Goal: Transaction & Acquisition: Purchase product/service

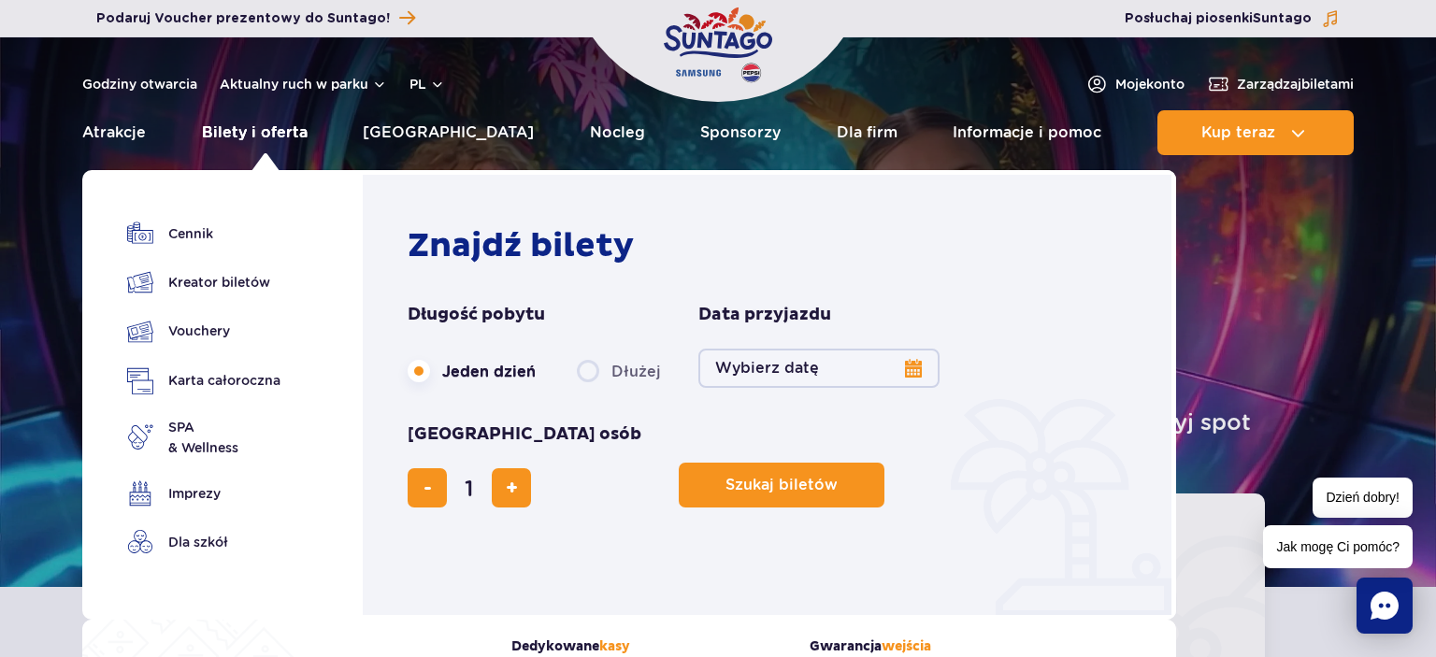
click at [244, 136] on link "Bilety i oferta" at bounding box center [255, 132] width 106 height 45
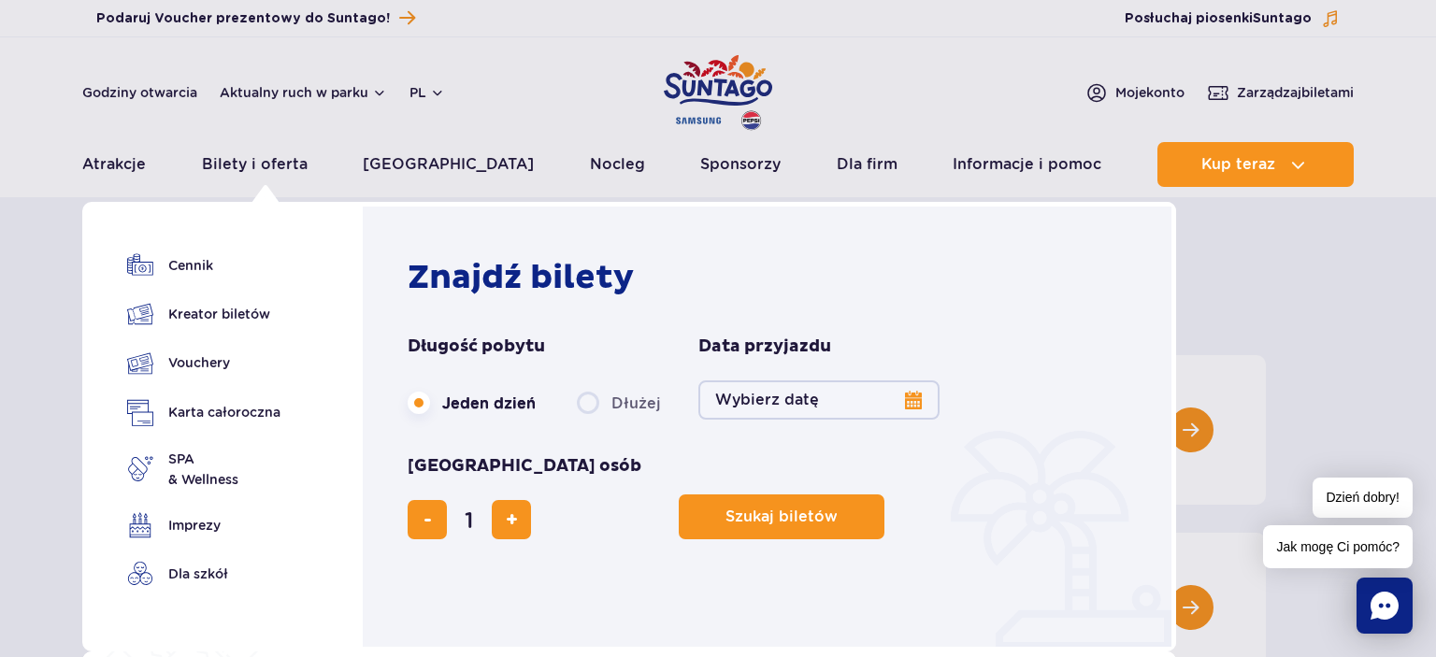
click at [824, 405] on button "Wybierz datę" at bounding box center [818, 399] width 241 height 39
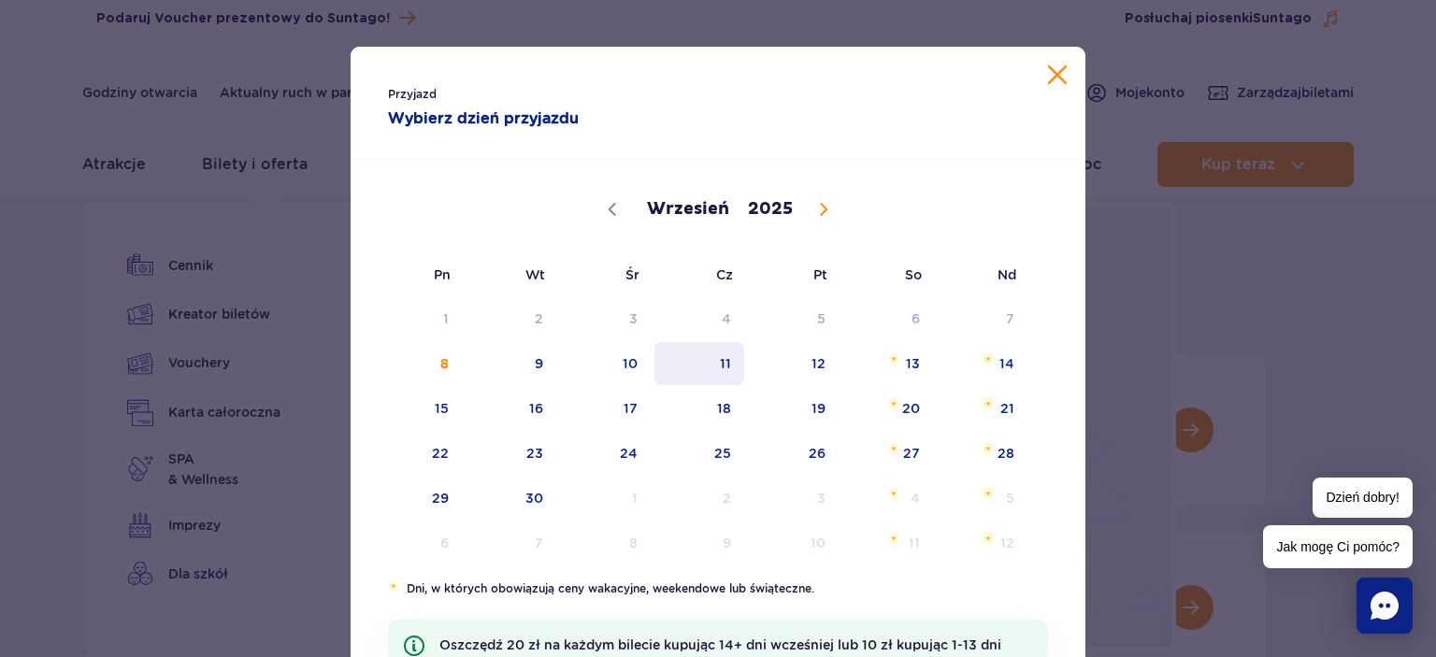
click at [731, 365] on span "11" at bounding box center [699, 363] width 94 height 43
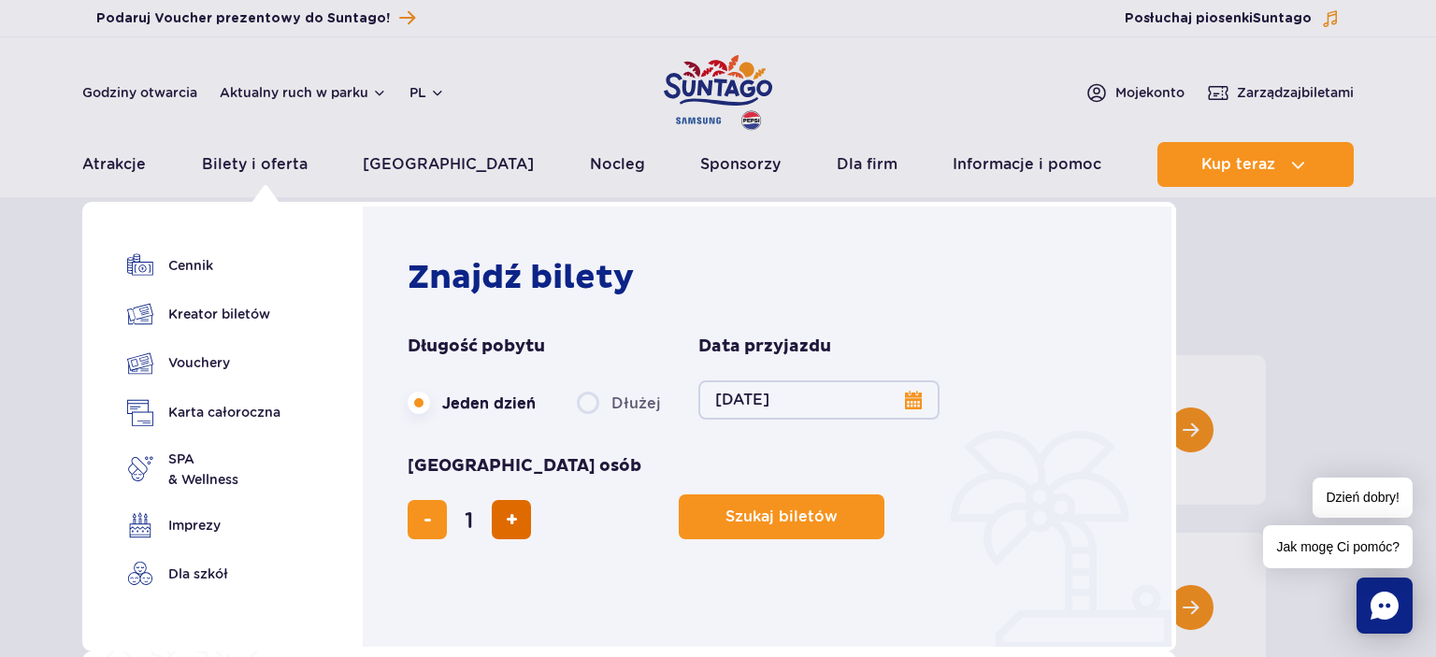
click at [531, 500] on button "dodaj bilet" at bounding box center [511, 519] width 39 height 39
type input "2"
click at [679, 494] on button "Szukaj biletów" at bounding box center [782, 516] width 206 height 45
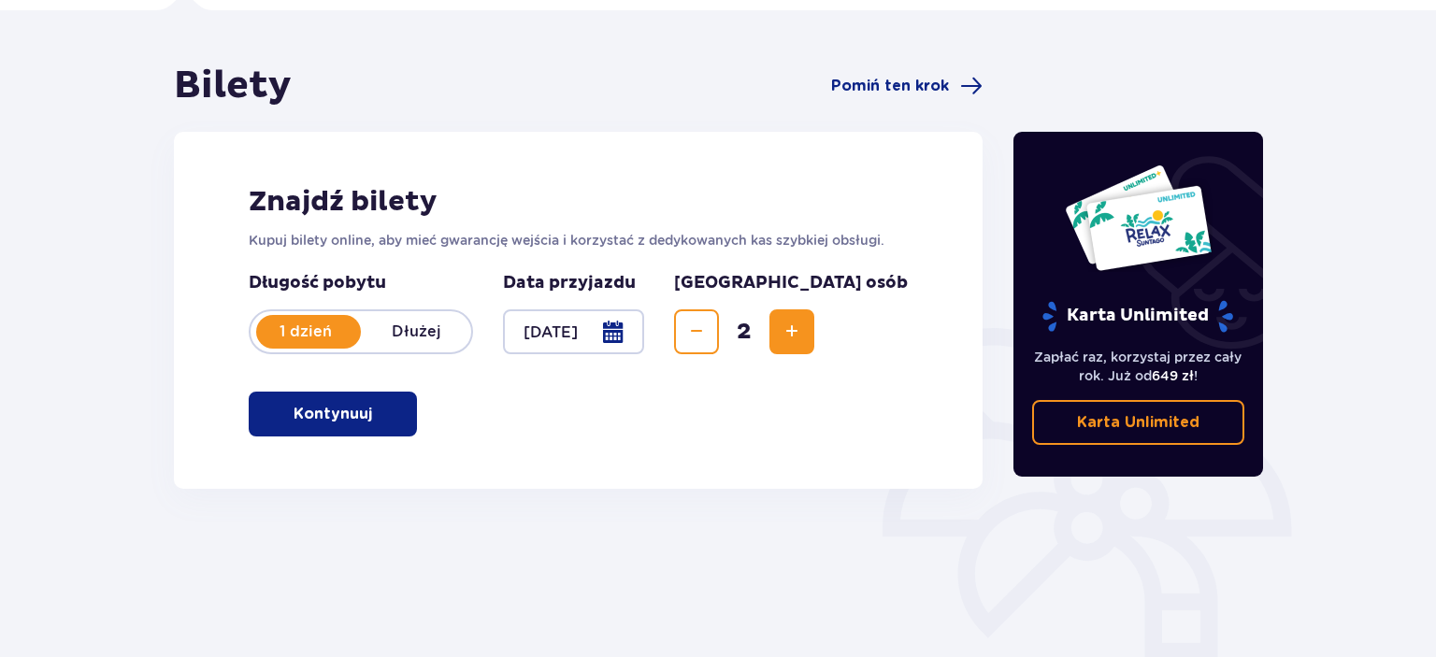
scroll to position [295, 0]
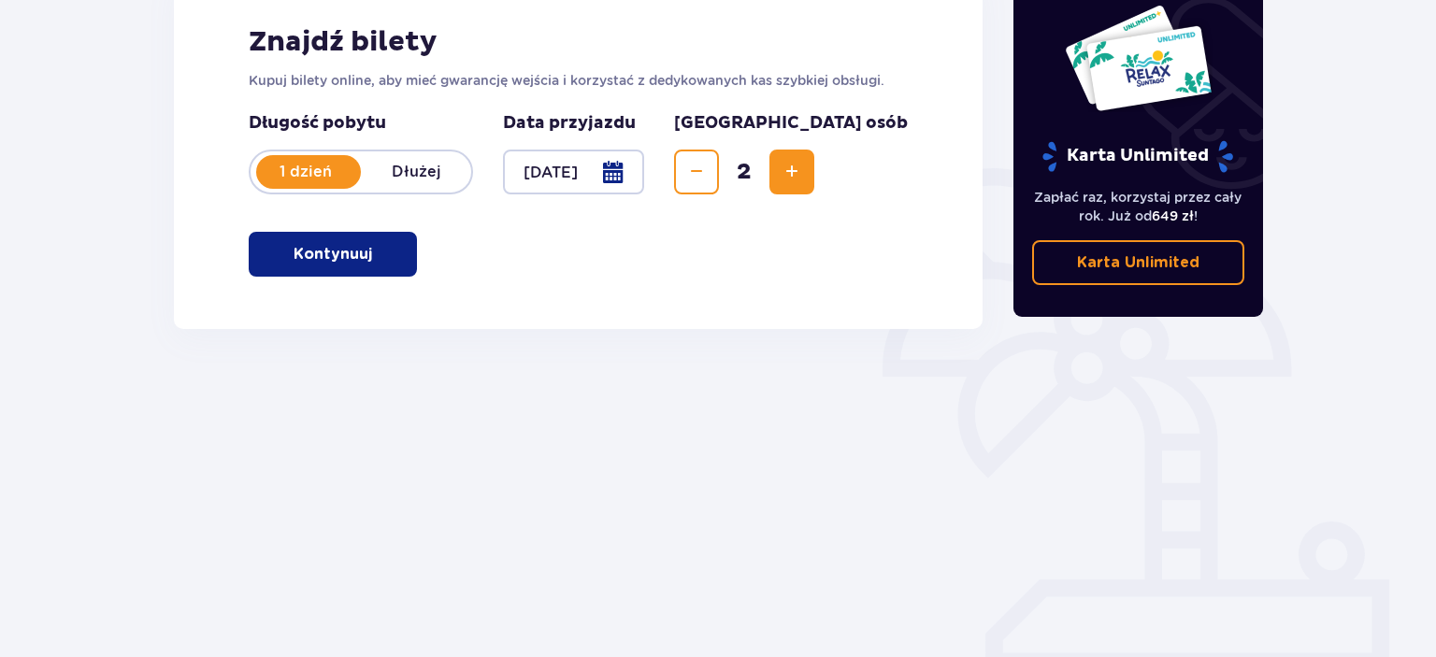
click at [366, 262] on span "button" at bounding box center [376, 254] width 22 height 22
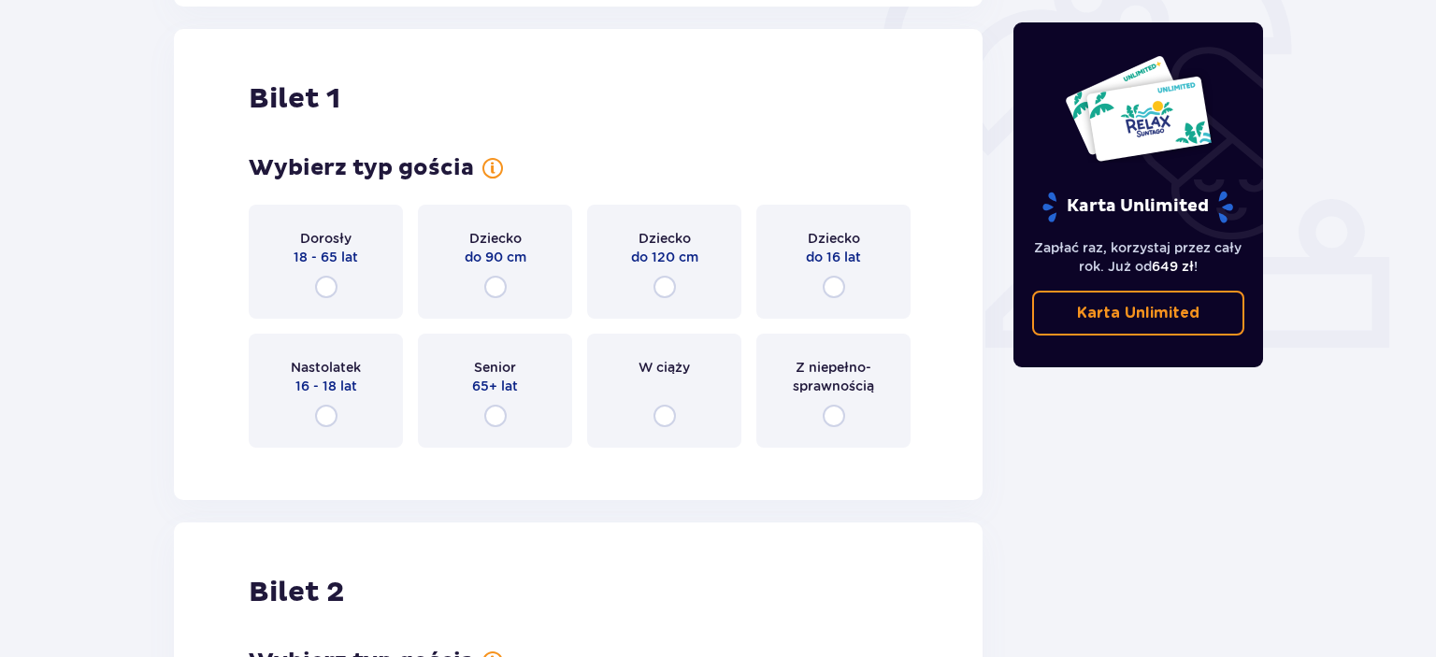
scroll to position [624, 0]
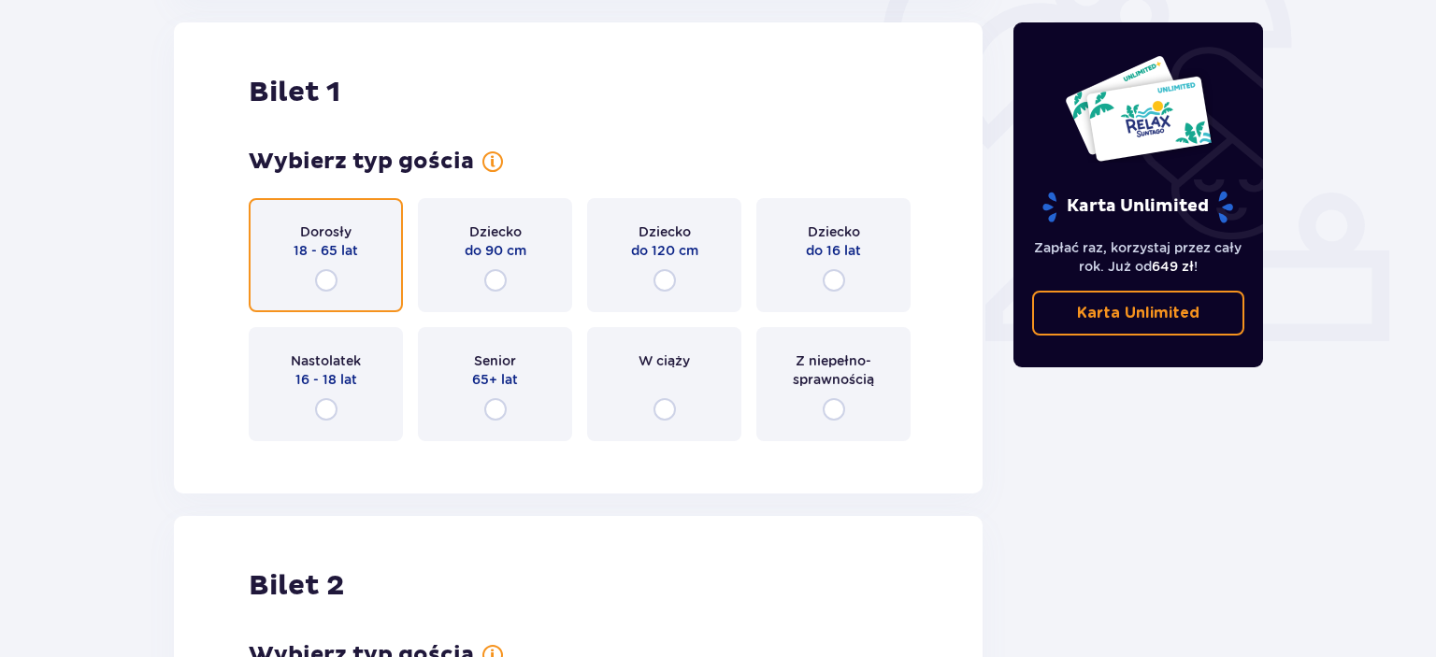
click at [322, 279] on input "radio" at bounding box center [326, 280] width 22 height 22
radio input "true"
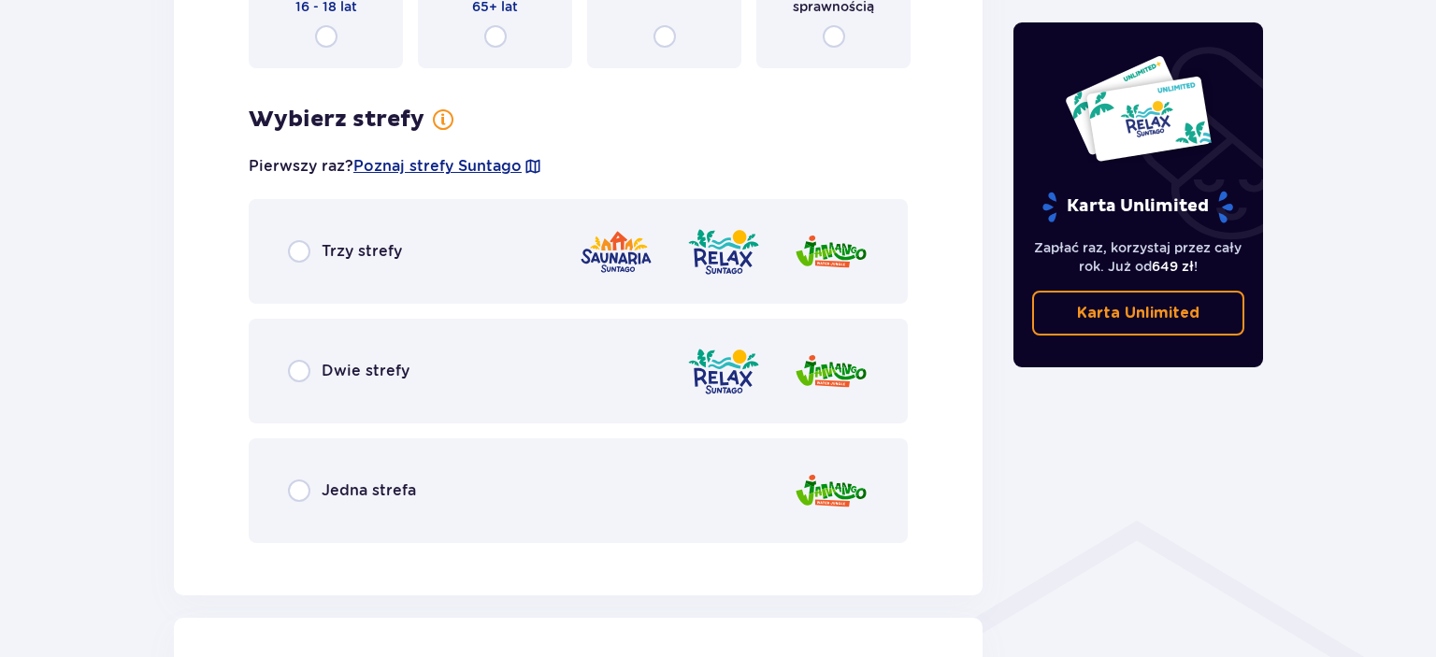
scroll to position [1081, 0]
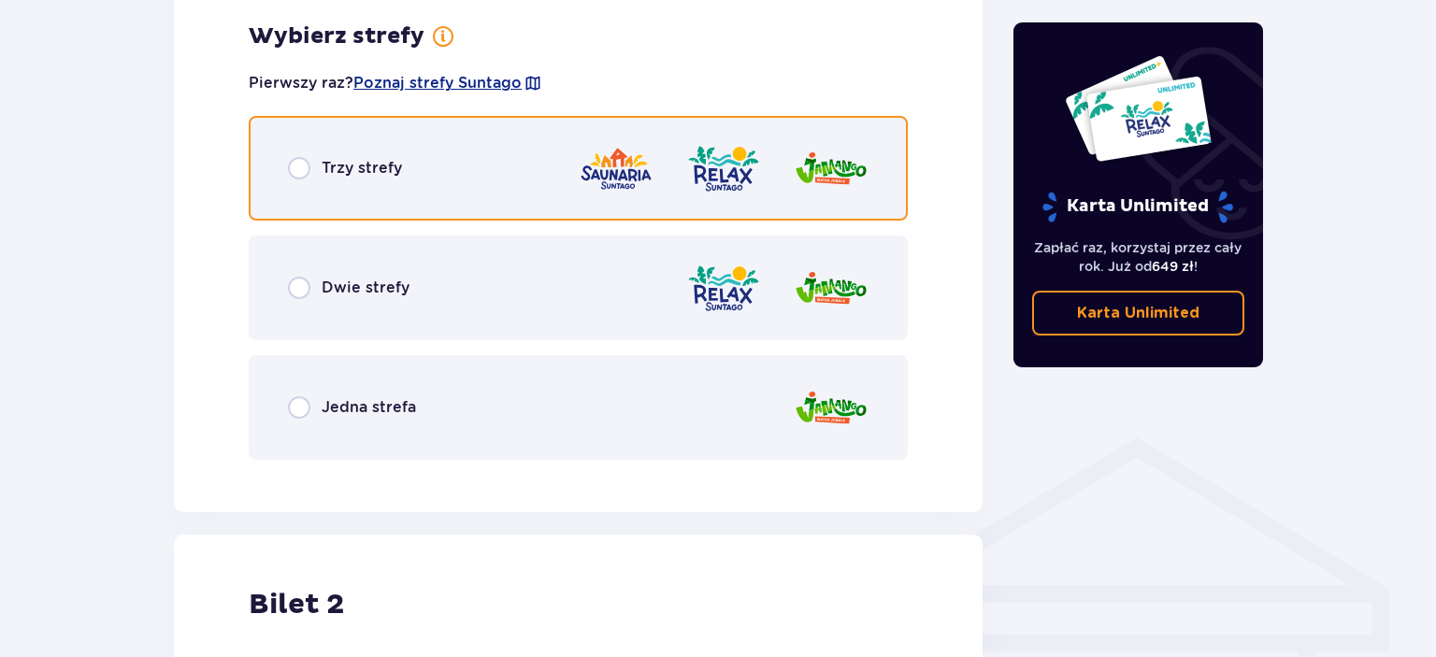
click at [295, 177] on input "radio" at bounding box center [299, 168] width 22 height 22
radio input "true"
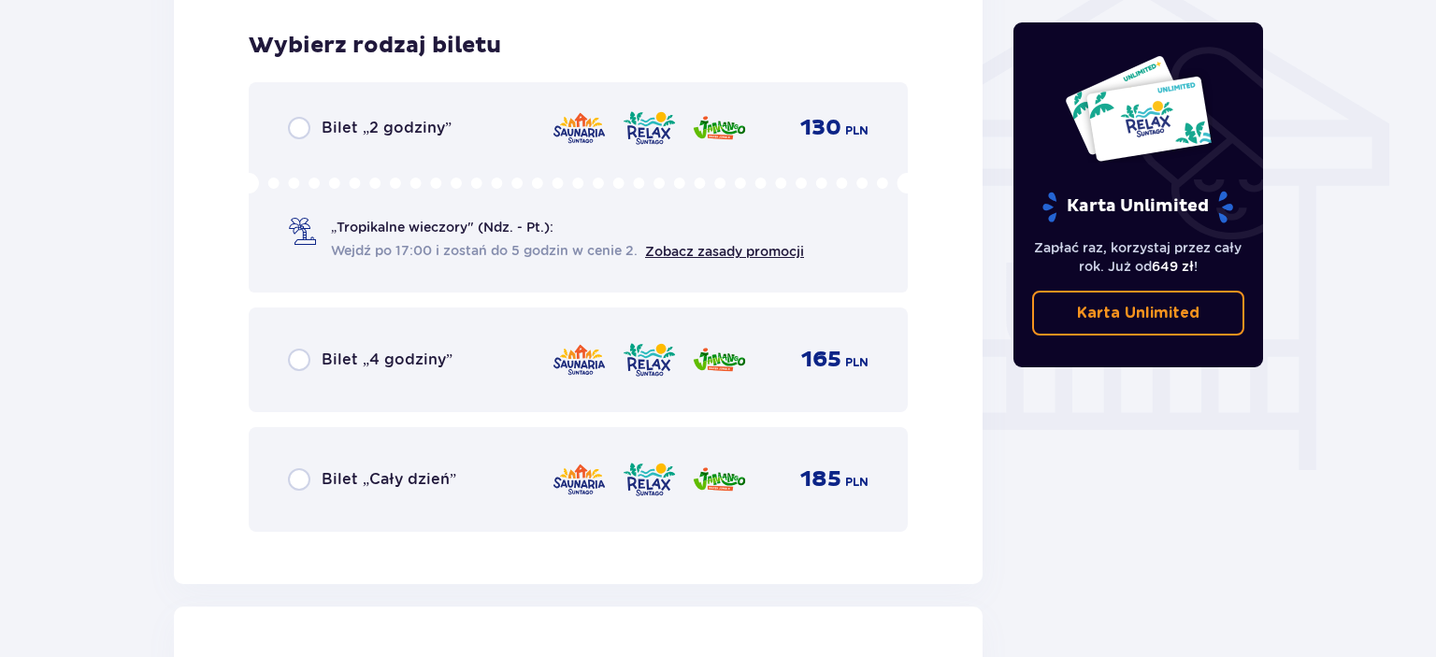
scroll to position [1555, 0]
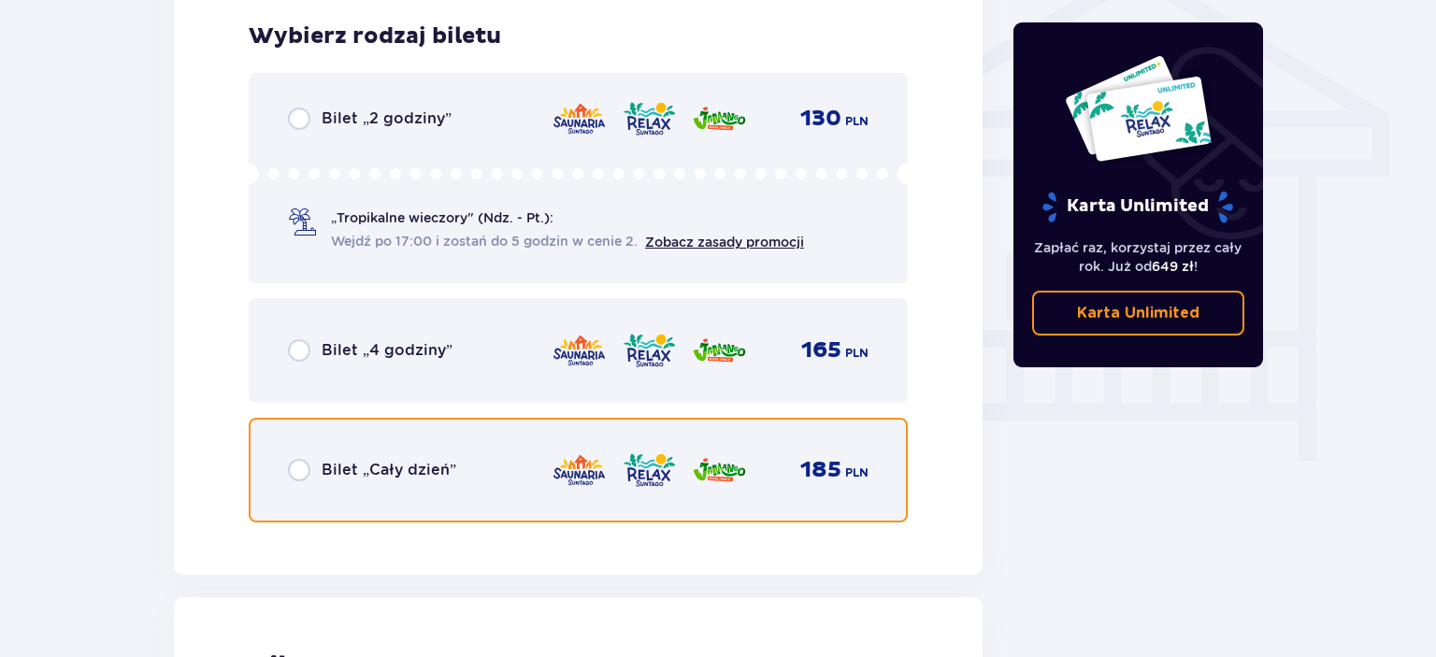
click at [306, 477] on input "radio" at bounding box center [299, 470] width 22 height 22
radio input "true"
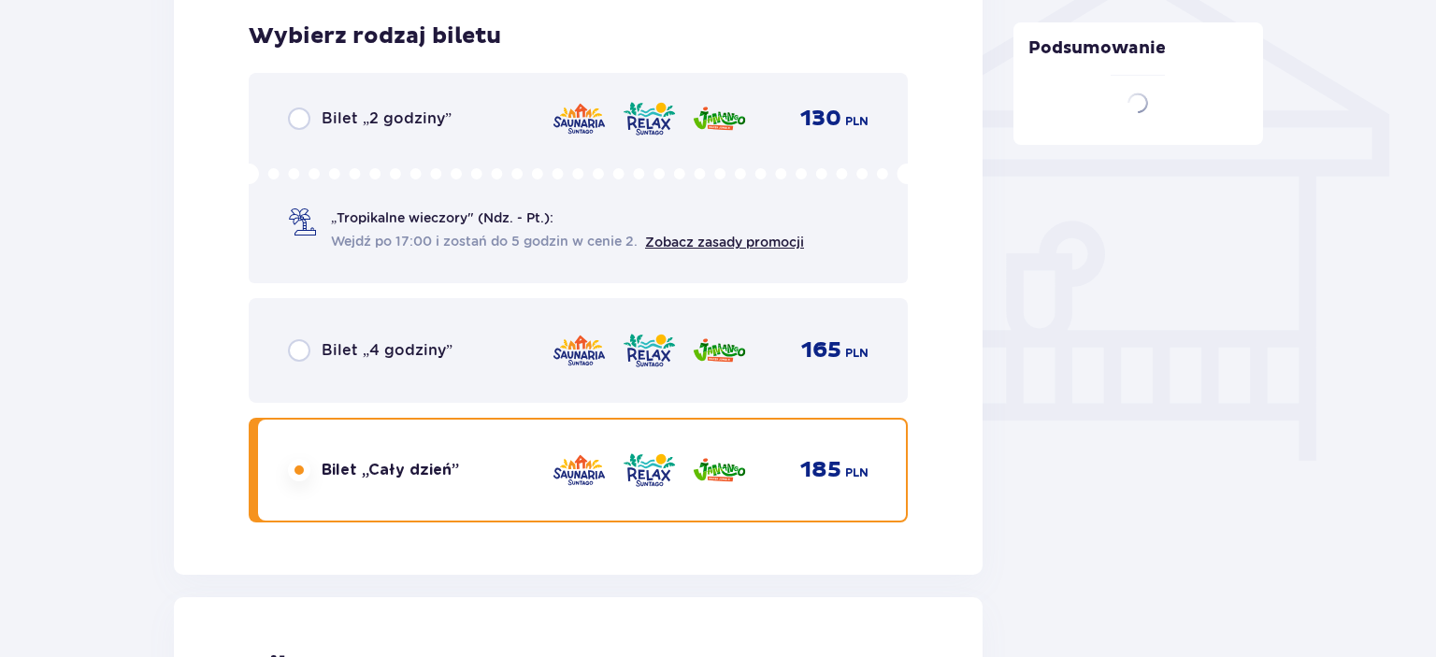
scroll to position [2129, 0]
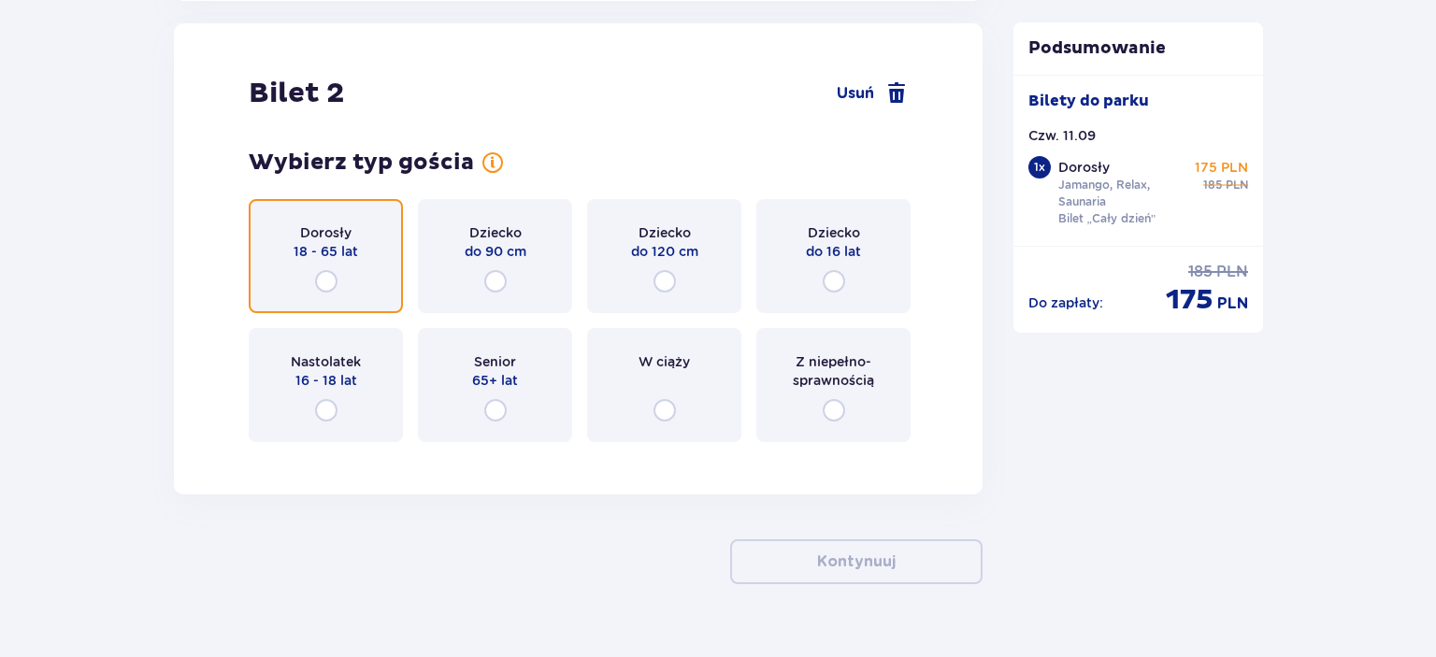
click at [323, 279] on input "radio" at bounding box center [326, 281] width 22 height 22
radio input "true"
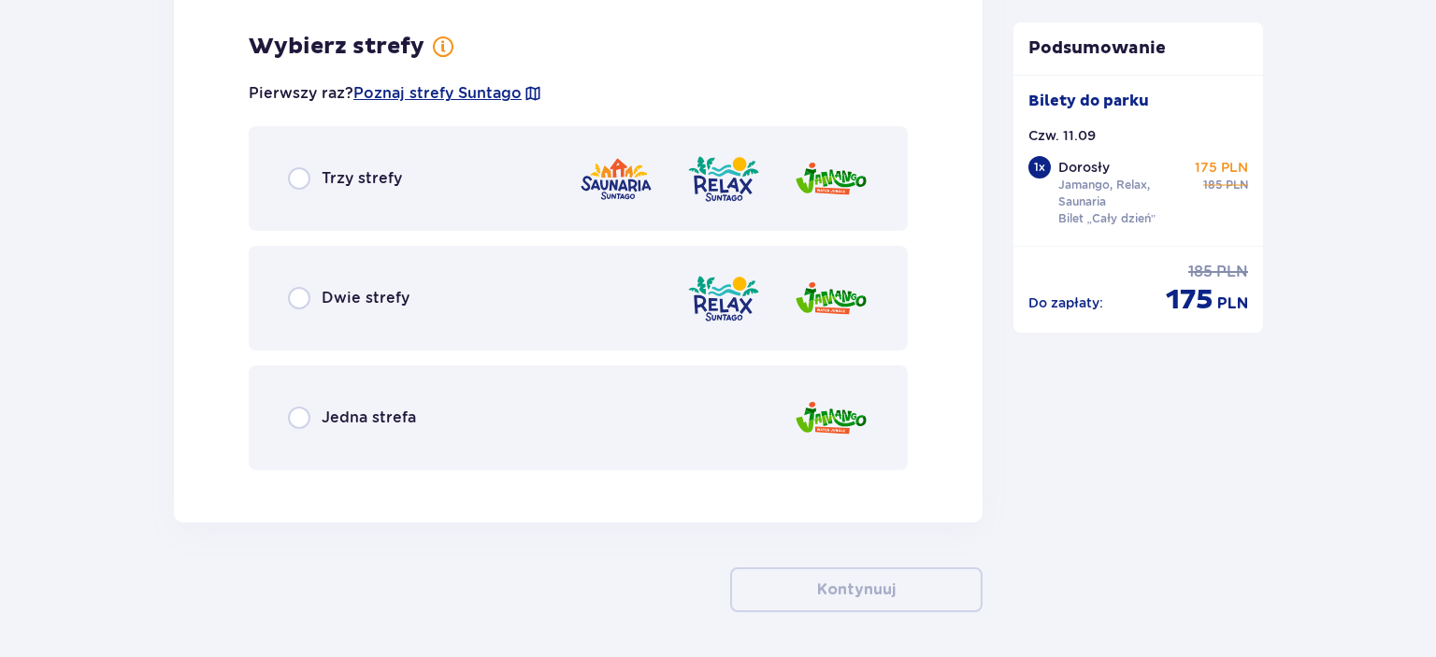
scroll to position [2586, 0]
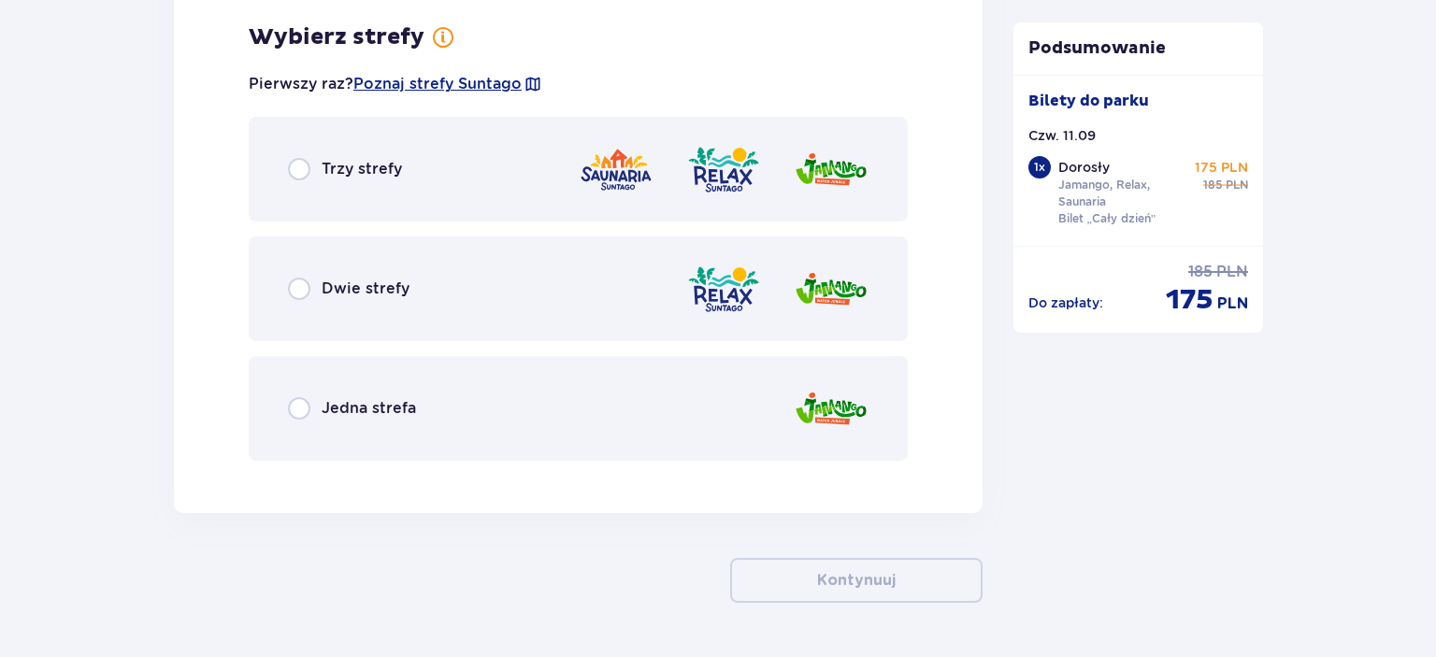
click at [308, 181] on div "Trzy strefy" at bounding box center [578, 169] width 659 height 105
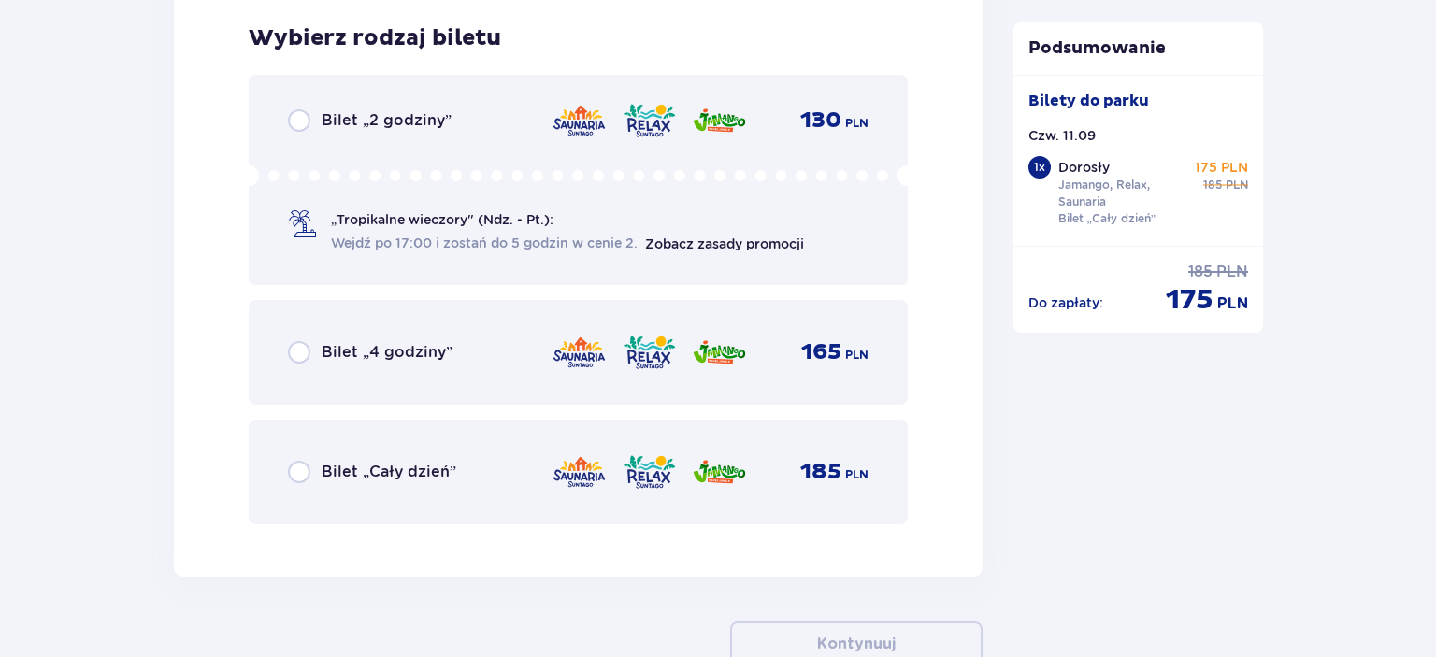
scroll to position [3060, 0]
click at [322, 480] on div "Bilet „Cały dzień” 185 PLN" at bounding box center [578, 470] width 580 height 39
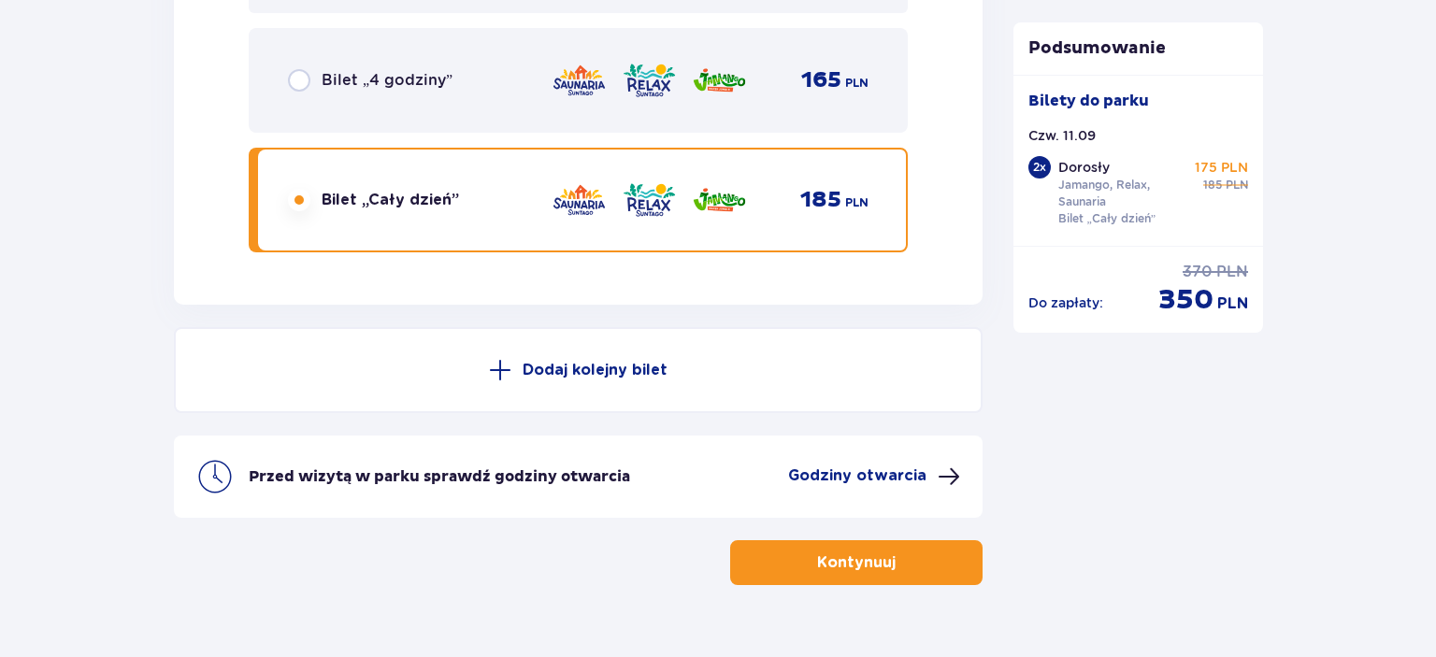
scroll to position [3369, 0]
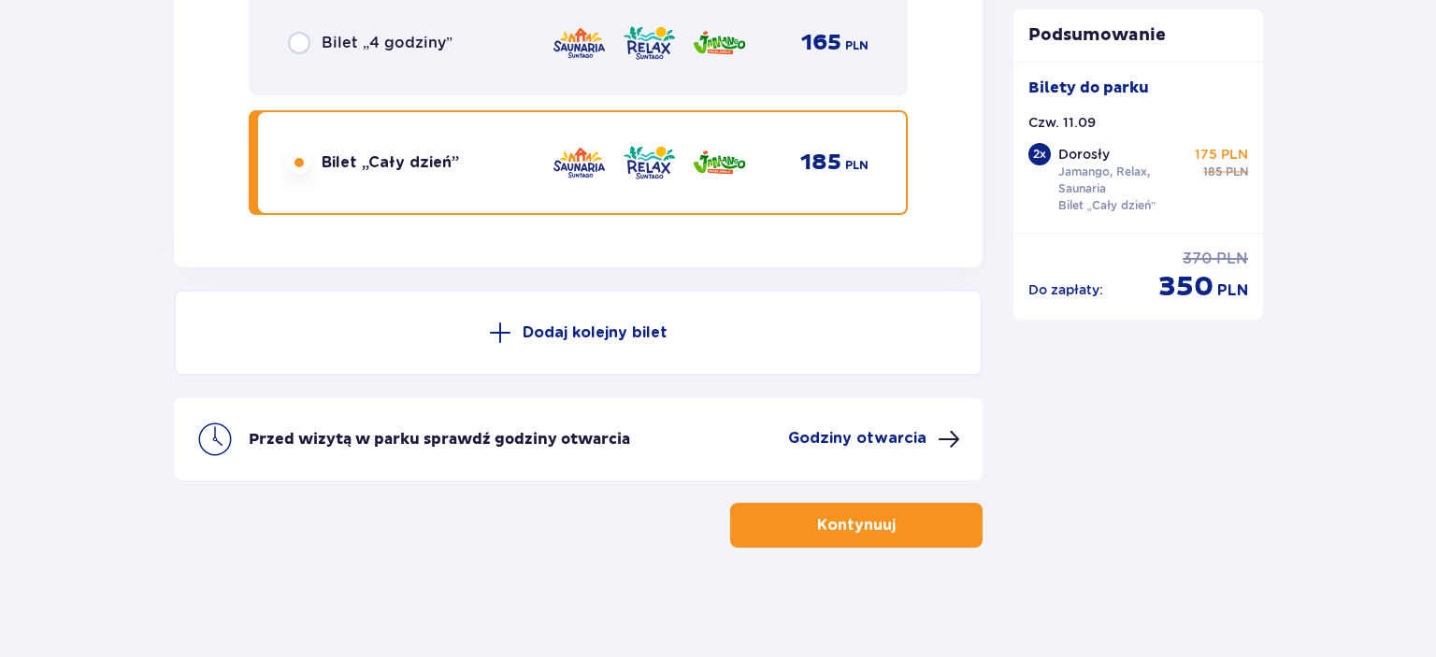
click at [885, 516] on button "Kontynuuj" at bounding box center [856, 525] width 252 height 45
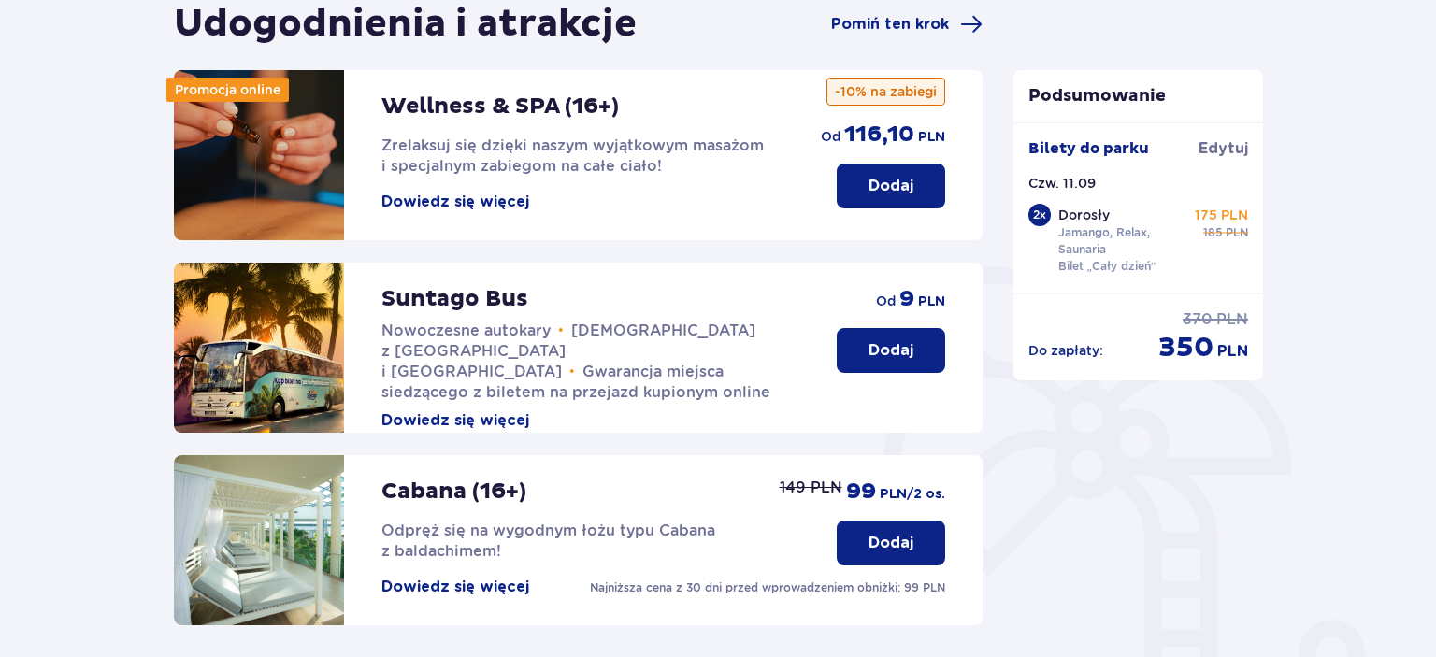
scroll to position [394, 0]
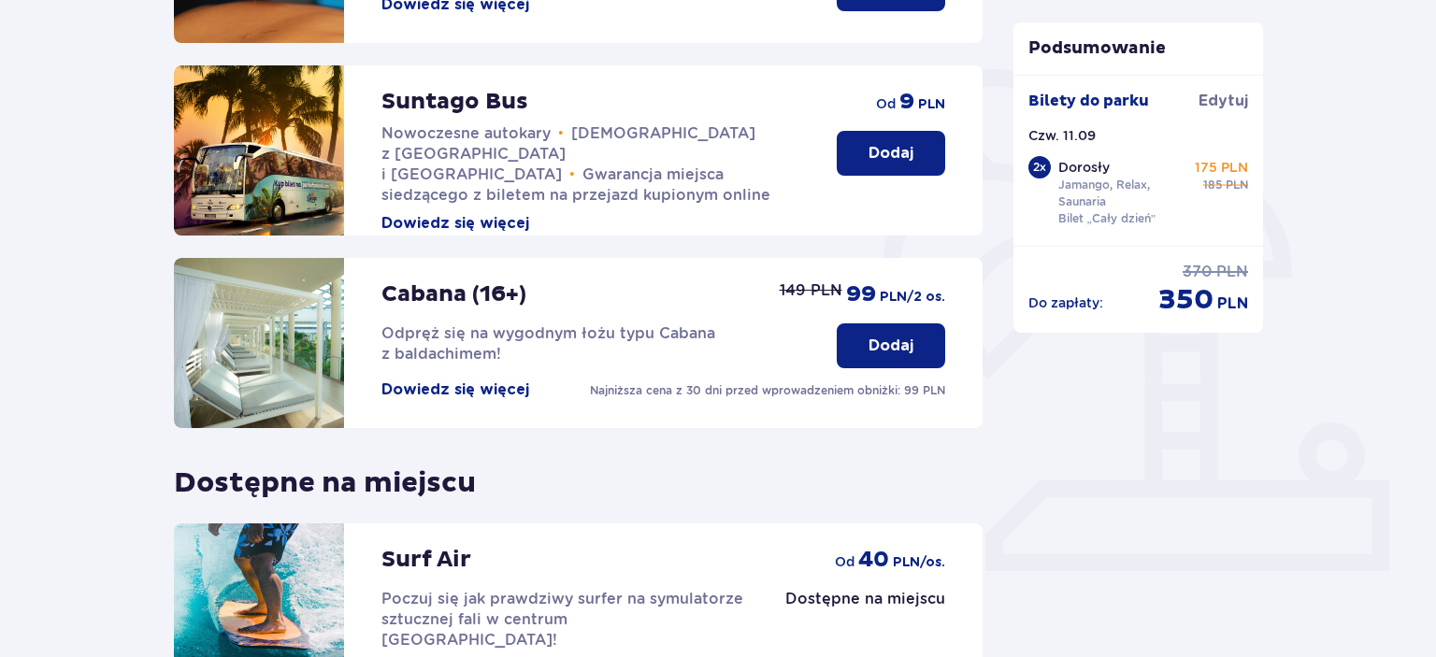
click at [898, 355] on p "Dodaj" at bounding box center [890, 346] width 45 height 21
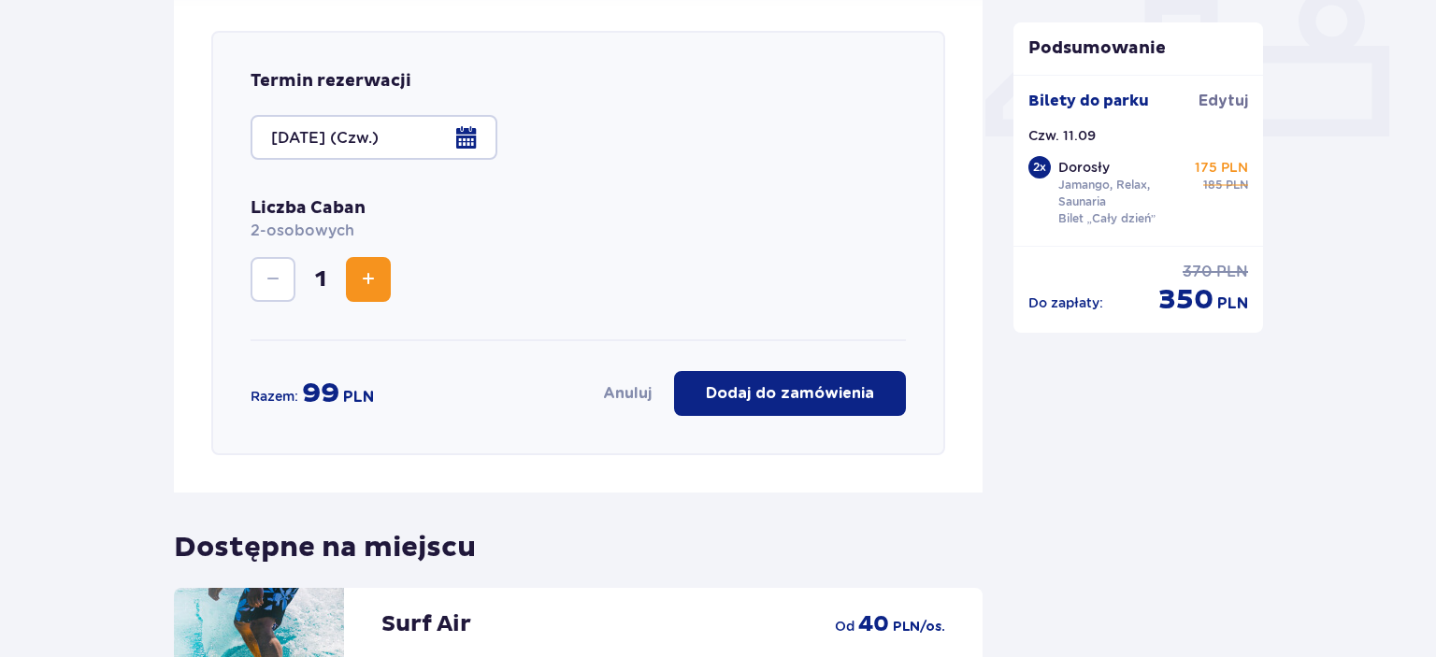
scroll to position [838, 0]
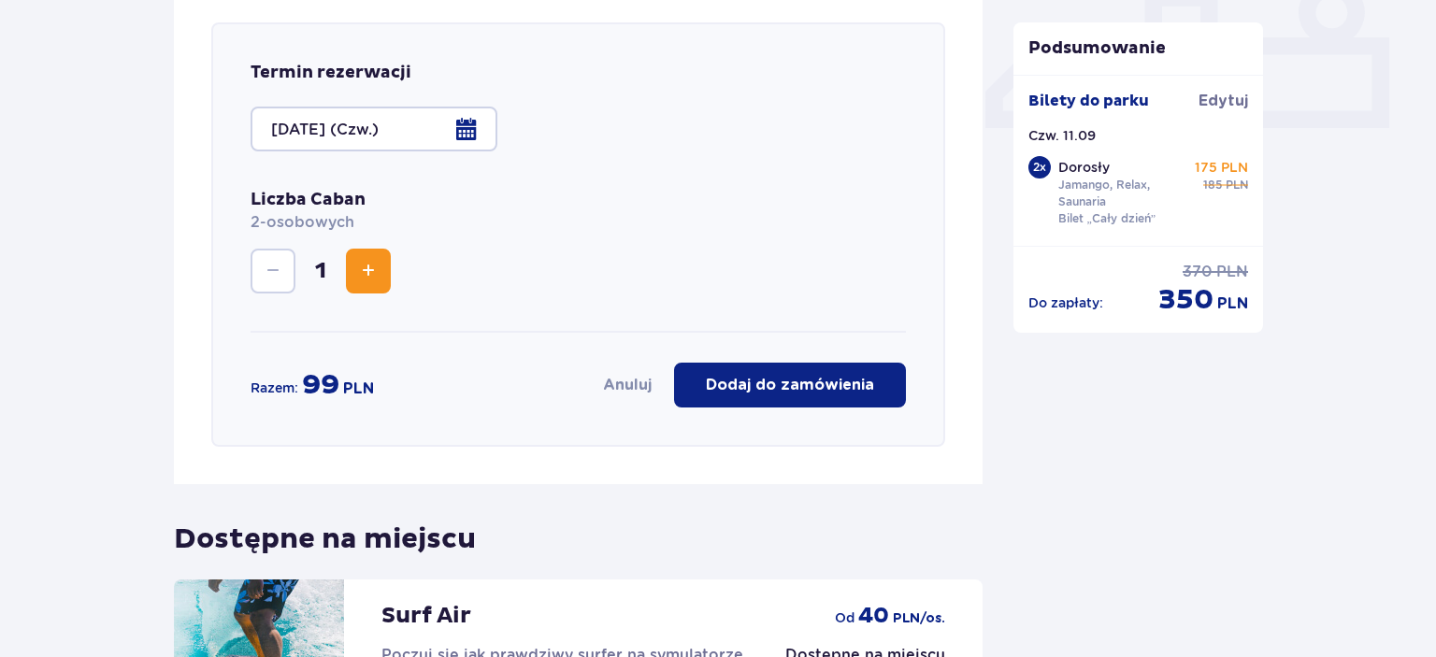
click at [365, 274] on span "Increase" at bounding box center [368, 271] width 22 height 22
click at [761, 366] on button "Dodaj do zamówienia" at bounding box center [790, 385] width 232 height 45
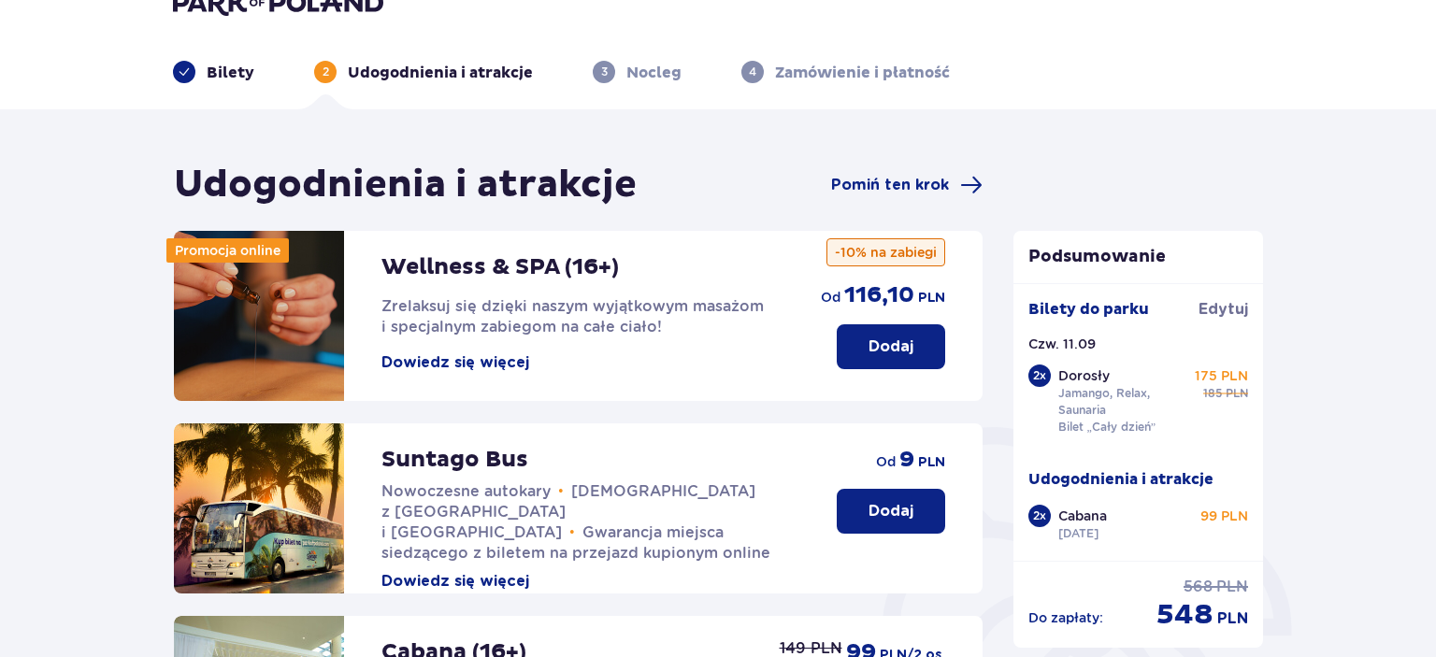
scroll to position [0, 0]
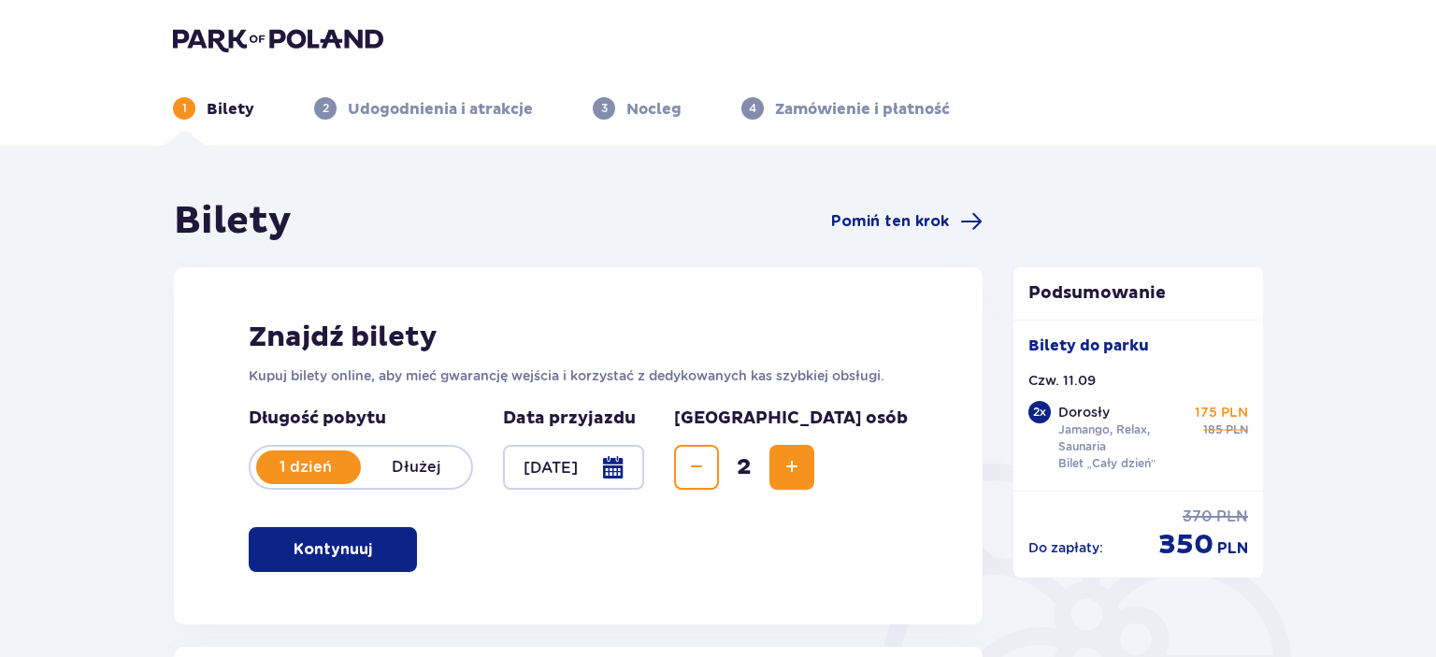
click at [644, 469] on div at bounding box center [573, 467] width 141 height 45
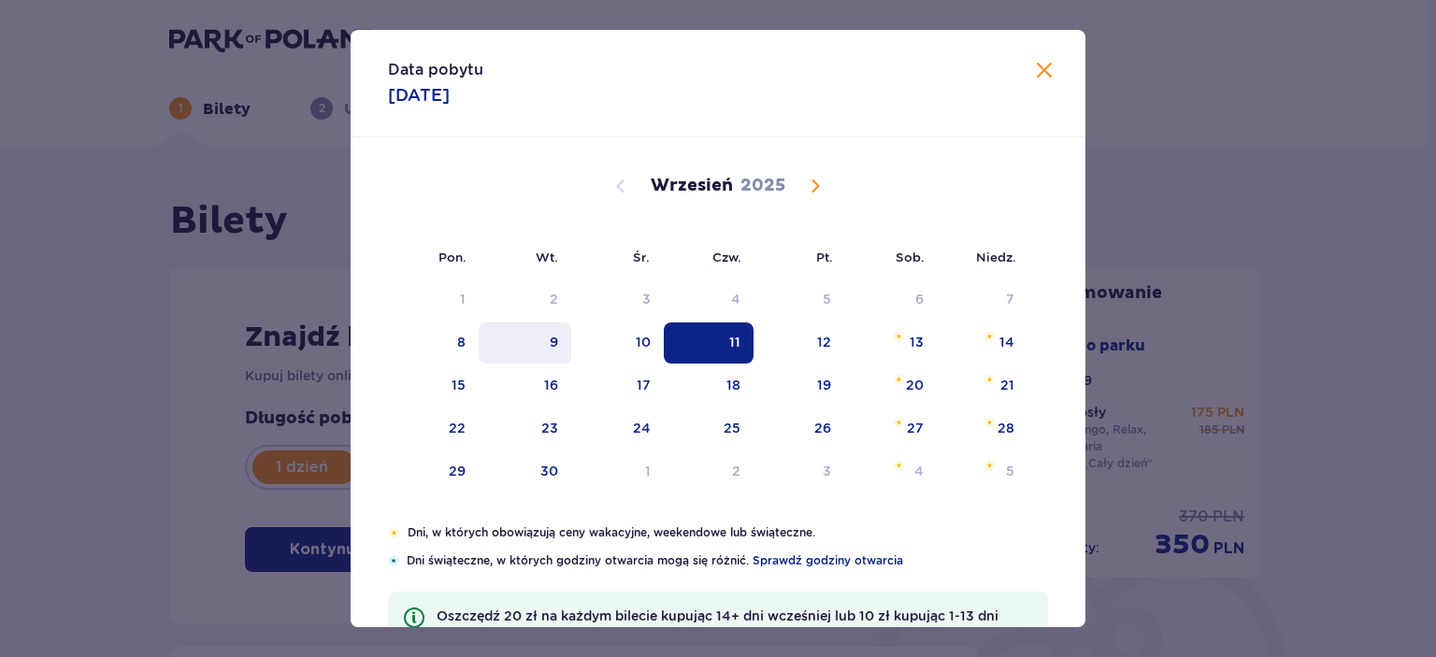
click at [559, 342] on div "9" at bounding box center [525, 342] width 93 height 41
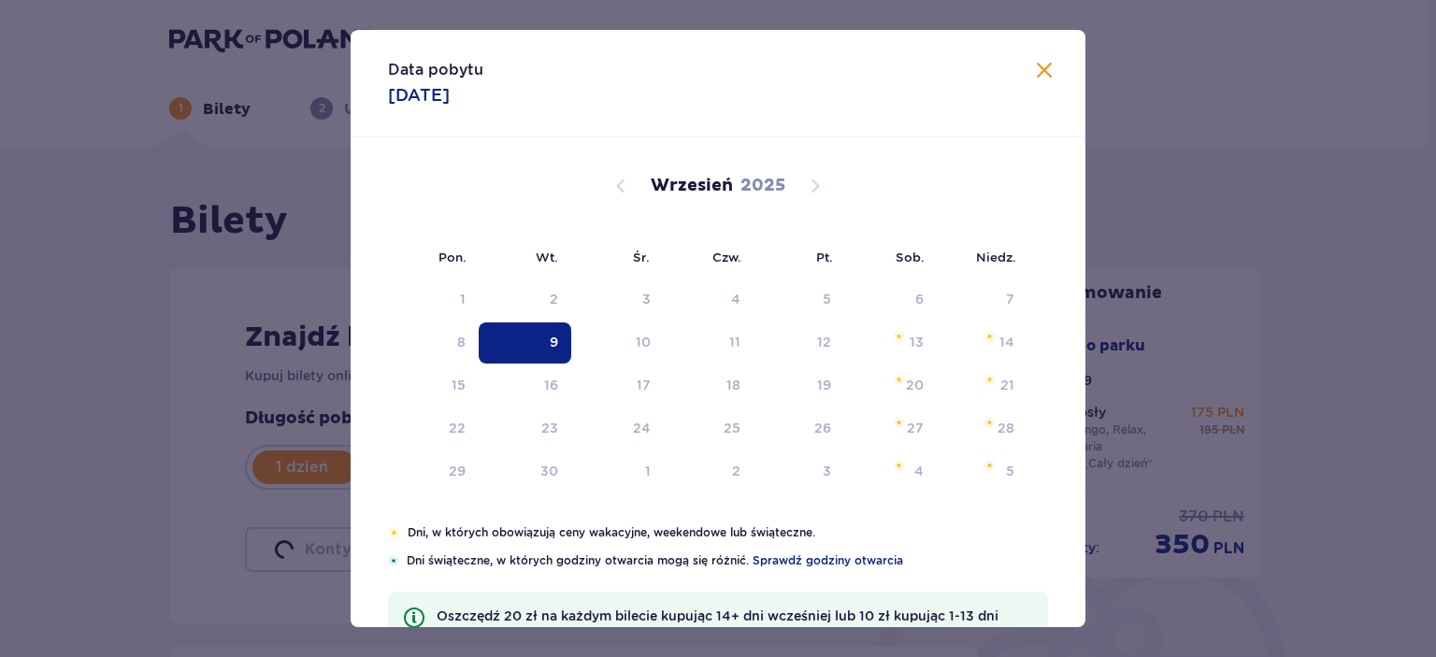
type input "[DATE]"
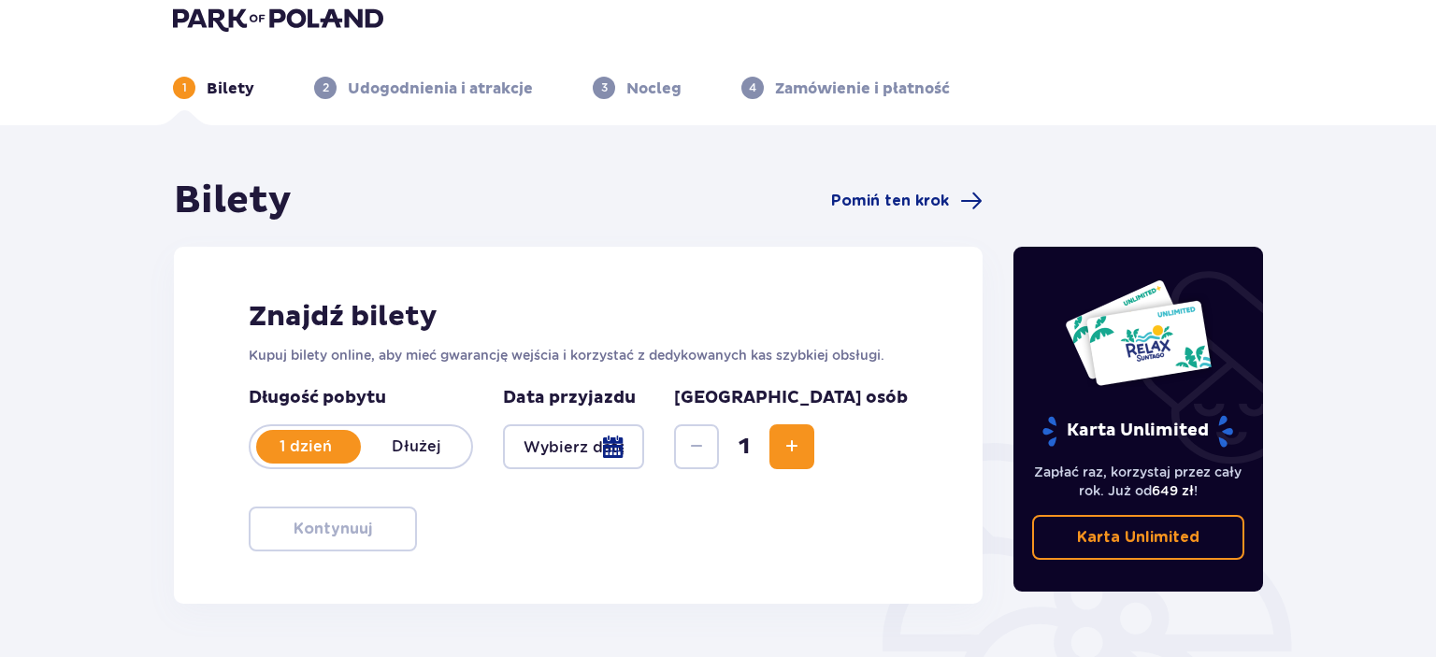
scroll to position [295, 0]
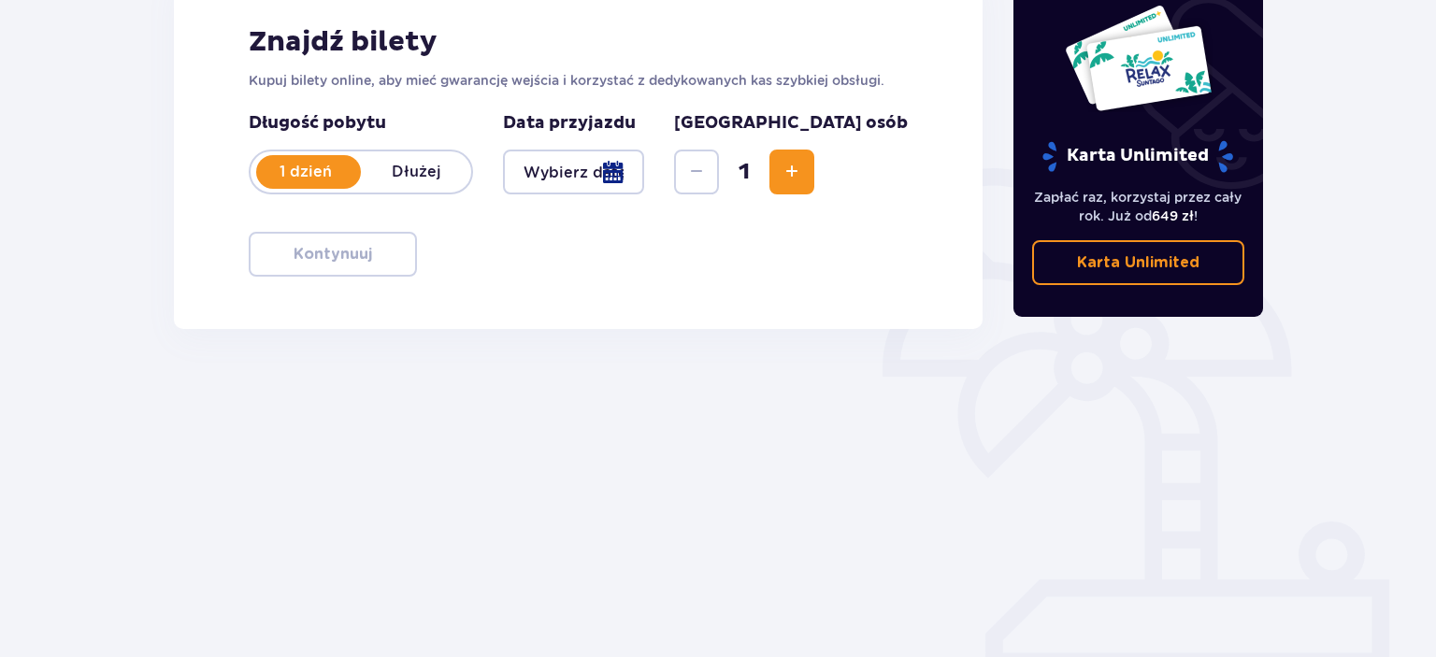
click at [644, 170] on div at bounding box center [573, 172] width 141 height 45
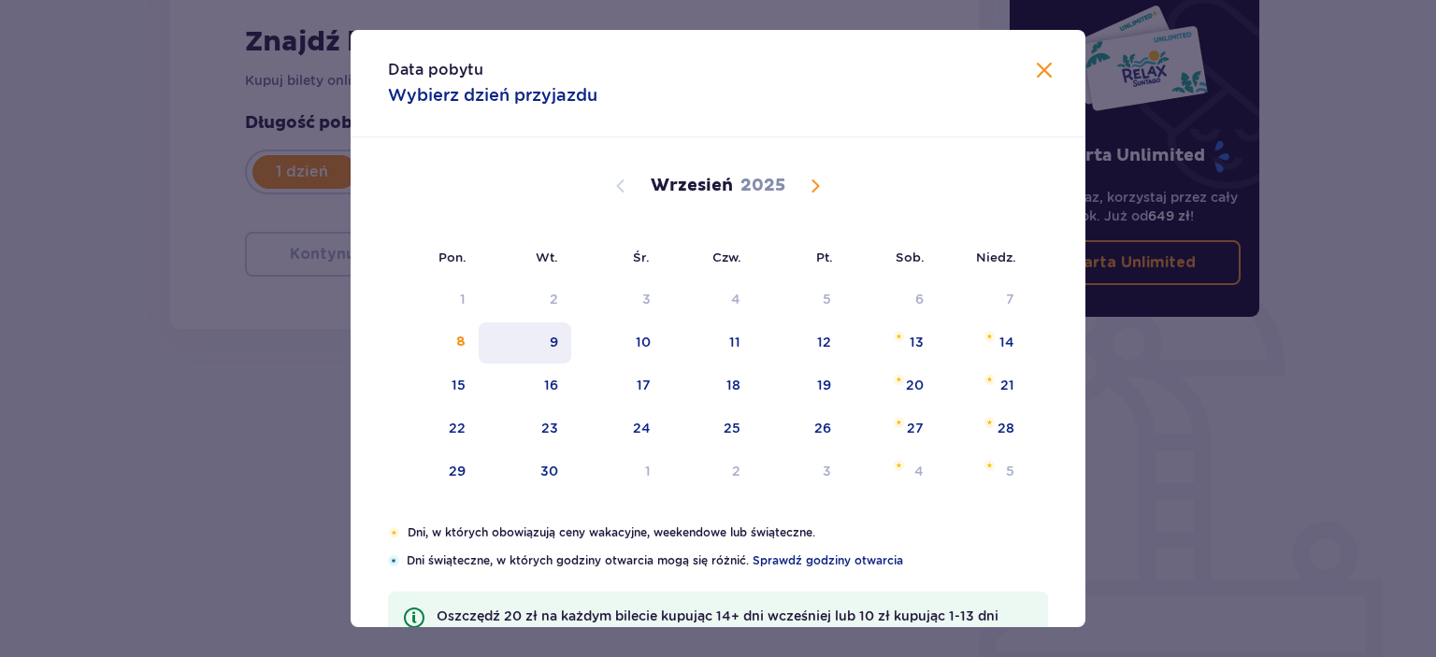
click at [548, 338] on div "9" at bounding box center [525, 342] width 93 height 41
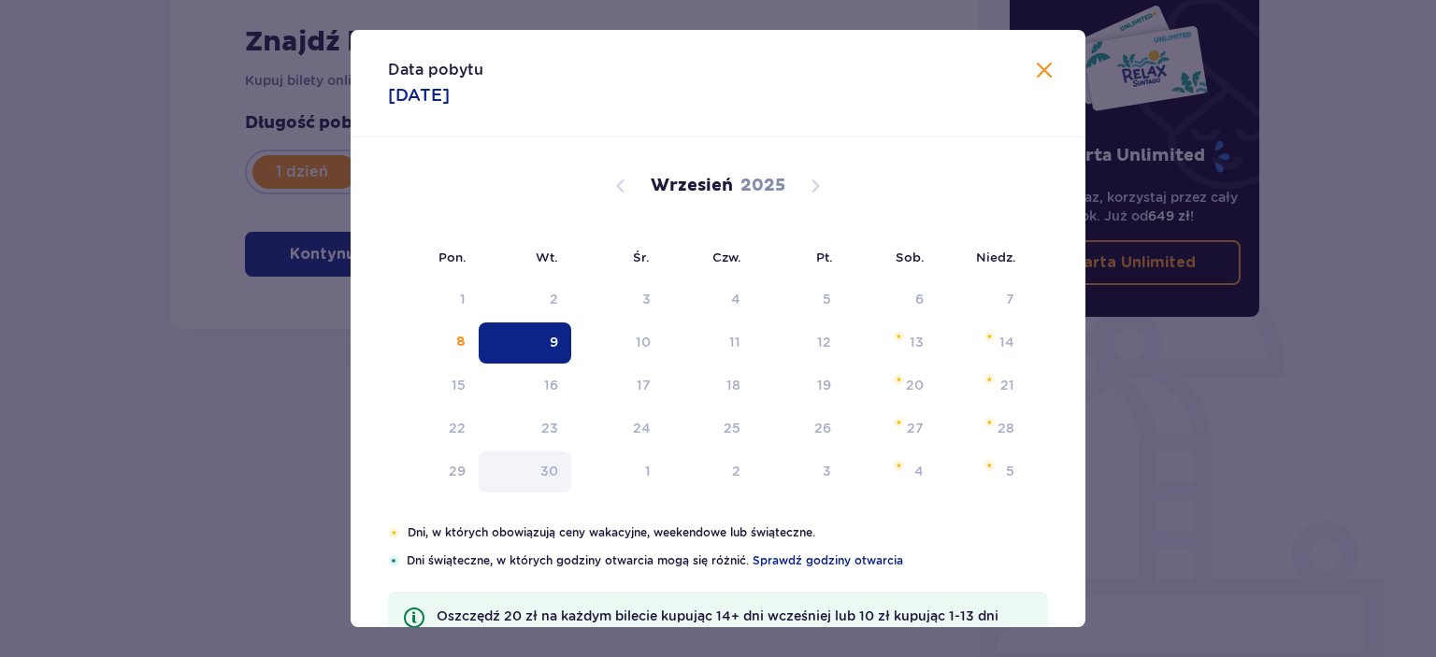
type input "[DATE]"
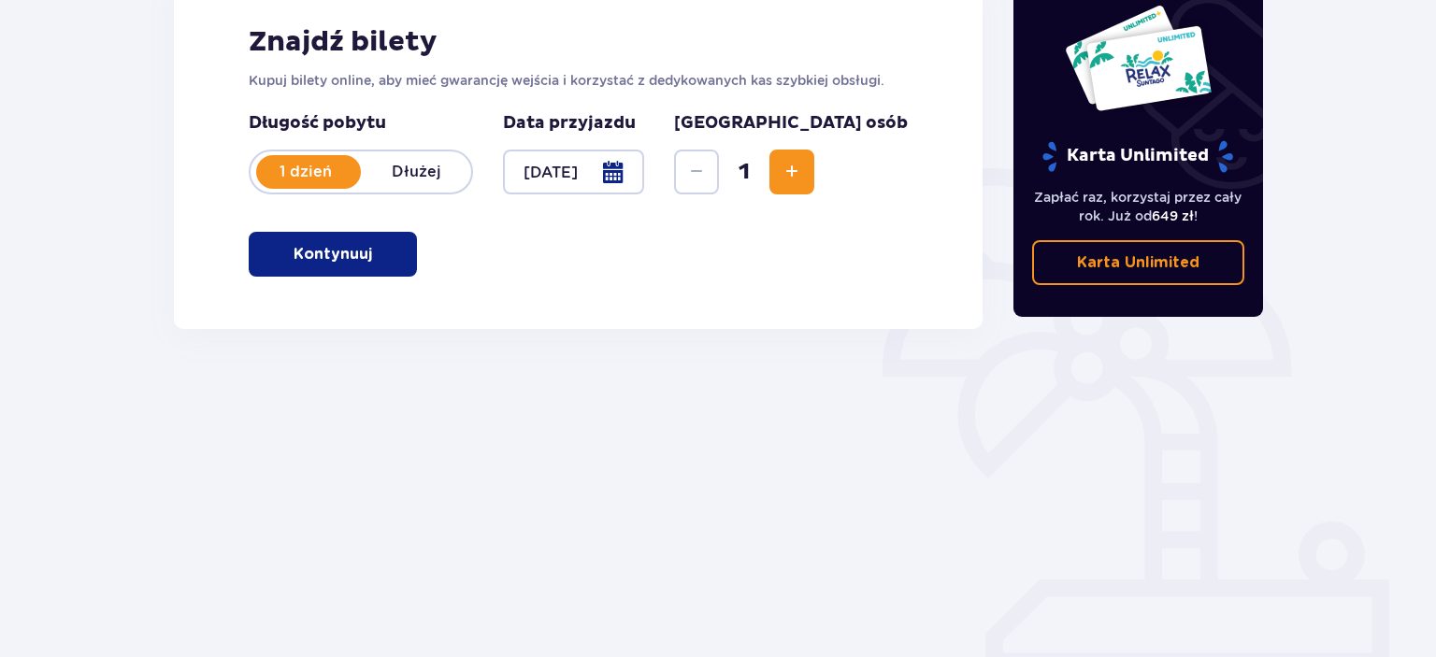
click at [803, 175] on span "Increase" at bounding box center [792, 172] width 22 height 22
click at [341, 273] on button "Kontynuuj" at bounding box center [333, 254] width 168 height 45
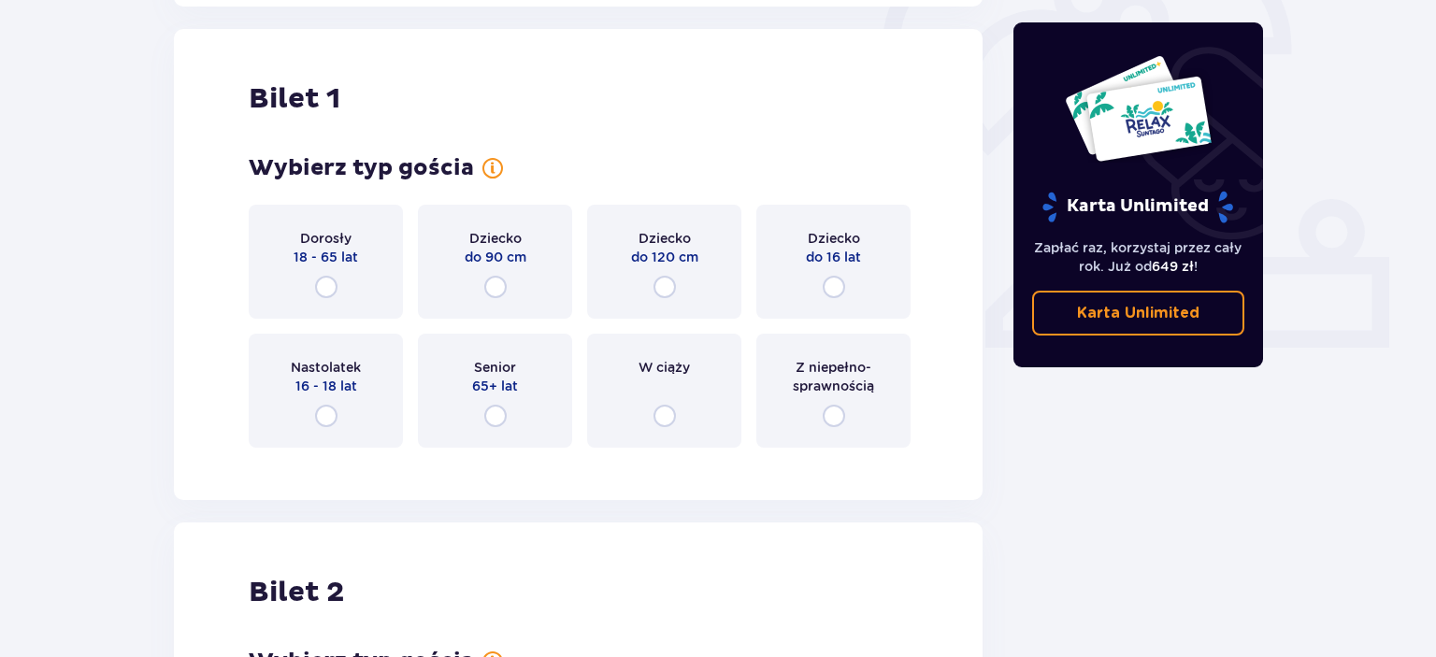
scroll to position [624, 0]
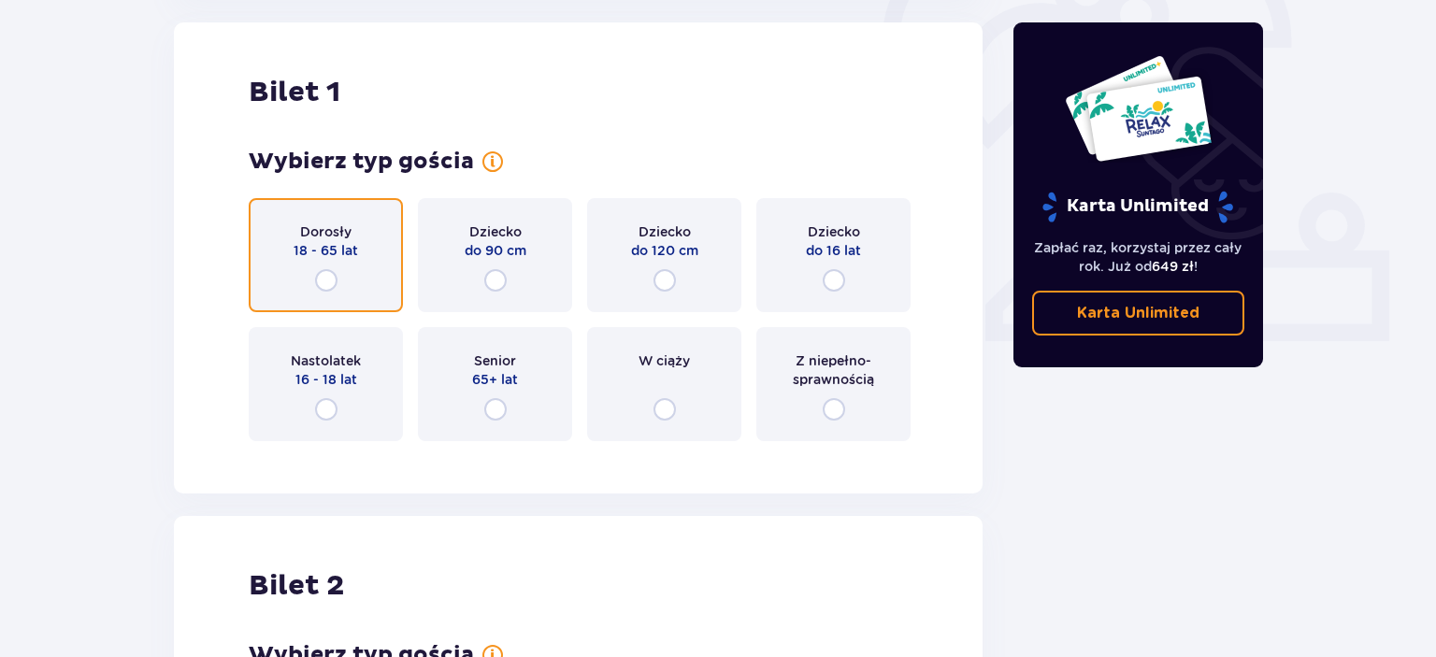
click at [332, 279] on input "radio" at bounding box center [326, 280] width 22 height 22
radio input "true"
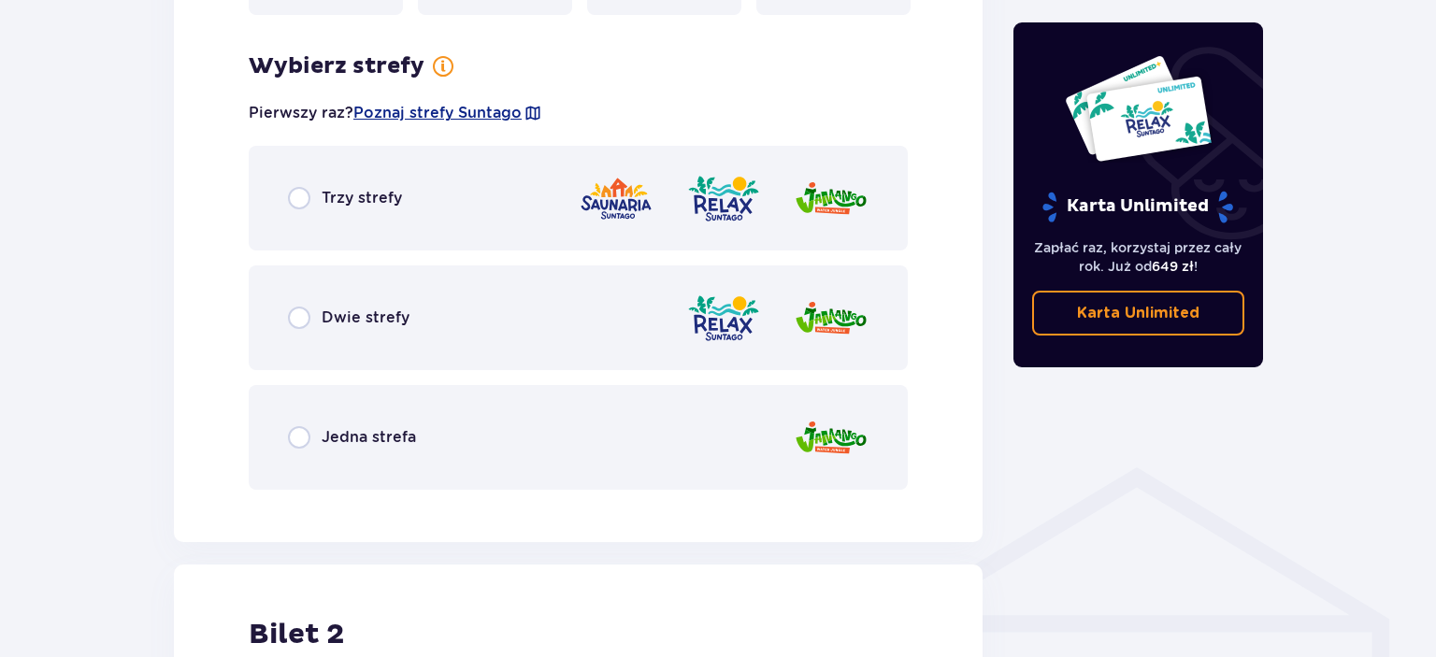
scroll to position [1081, 0]
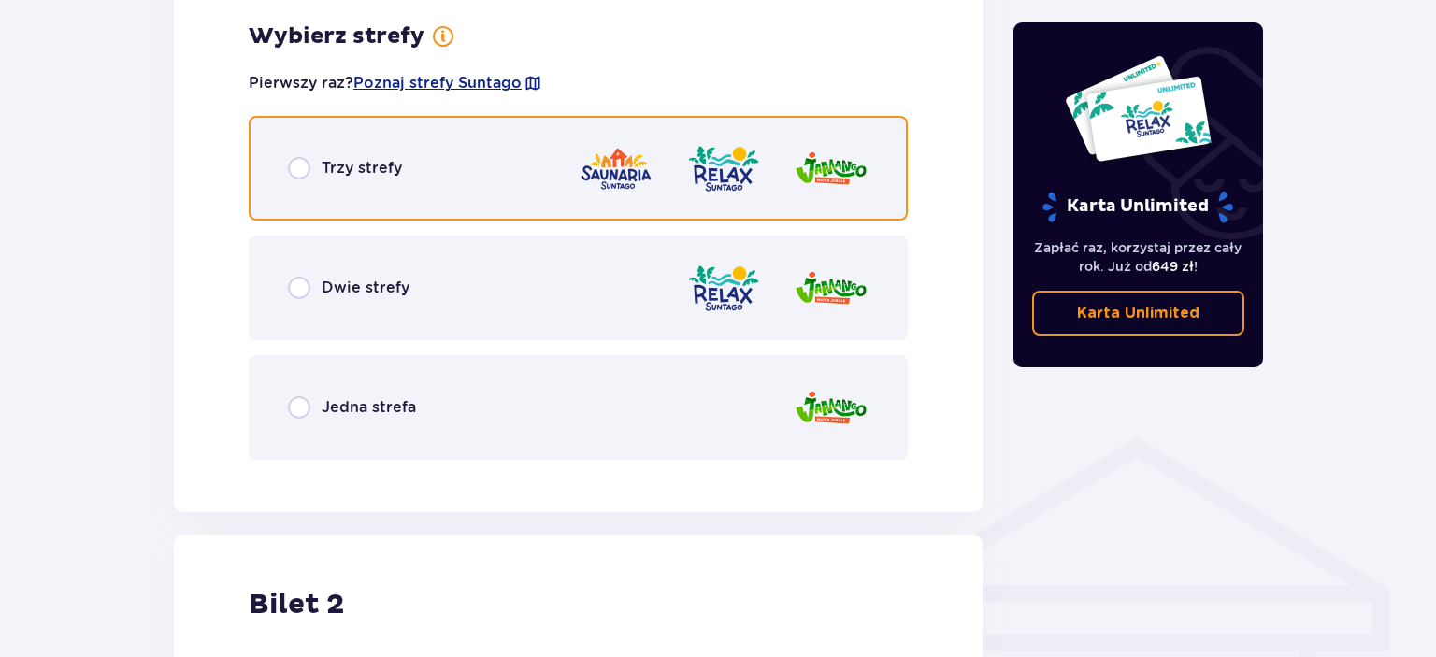
click at [308, 169] on input "radio" at bounding box center [299, 168] width 22 height 22
radio input "true"
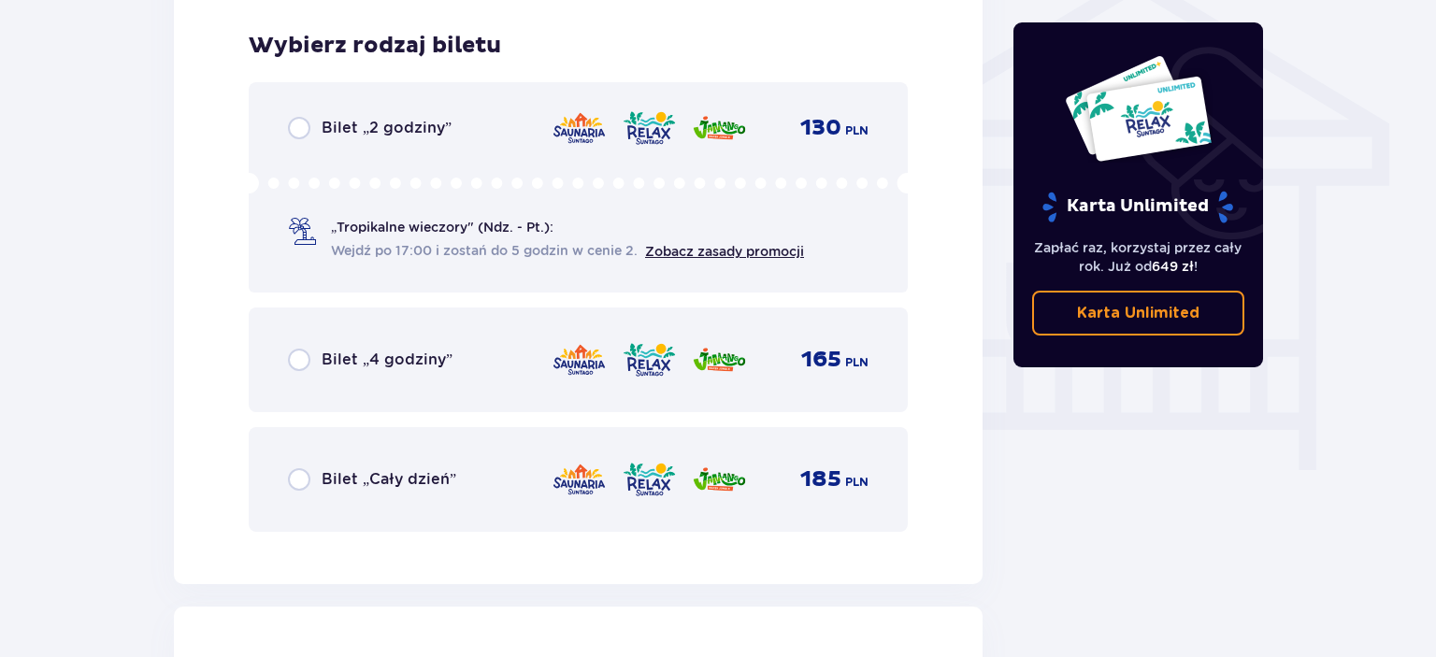
scroll to position [1555, 0]
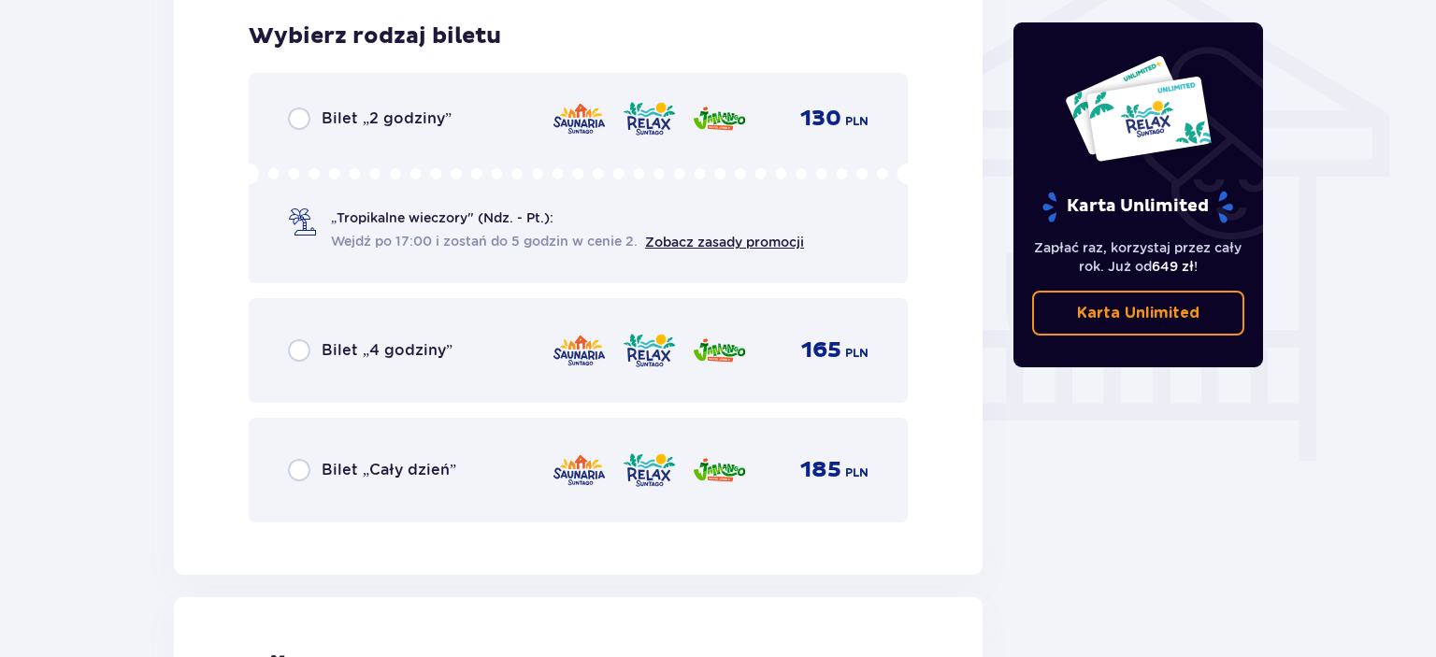
click at [341, 465] on p "Bilet „Cały dzień”" at bounding box center [389, 470] width 135 height 21
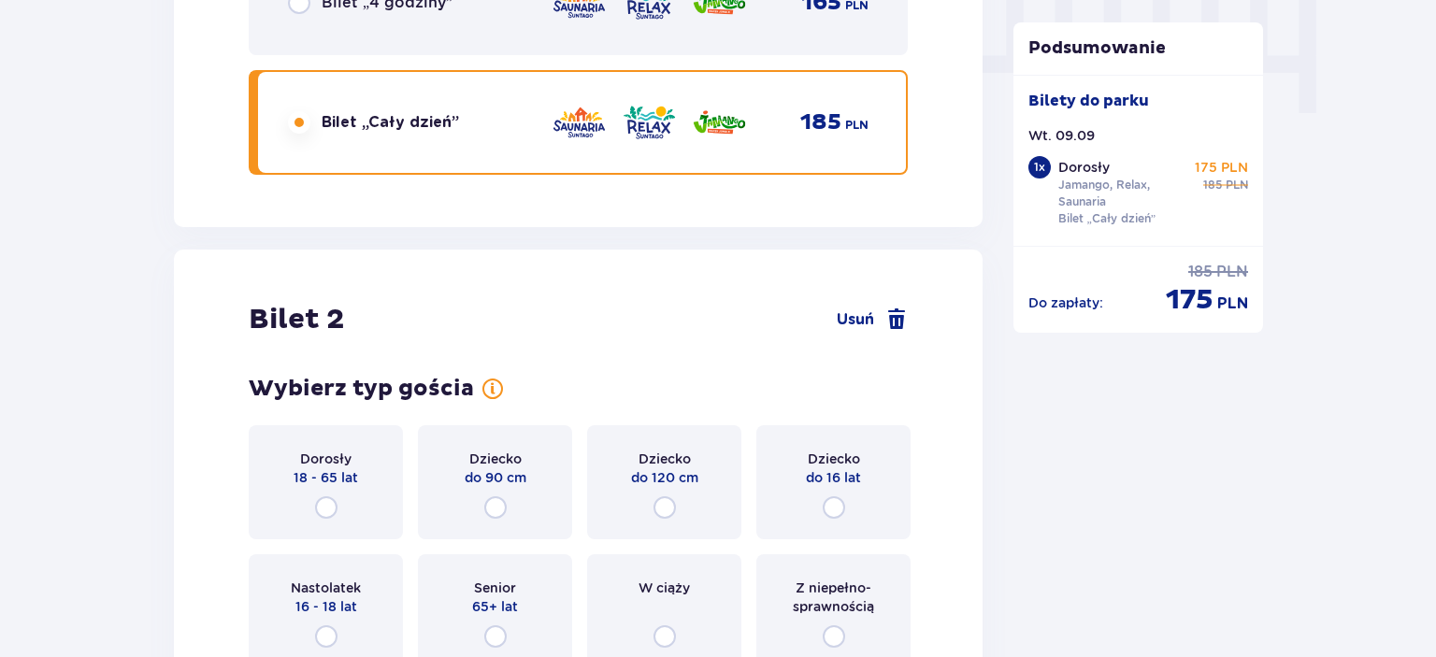
scroll to position [2129, 0]
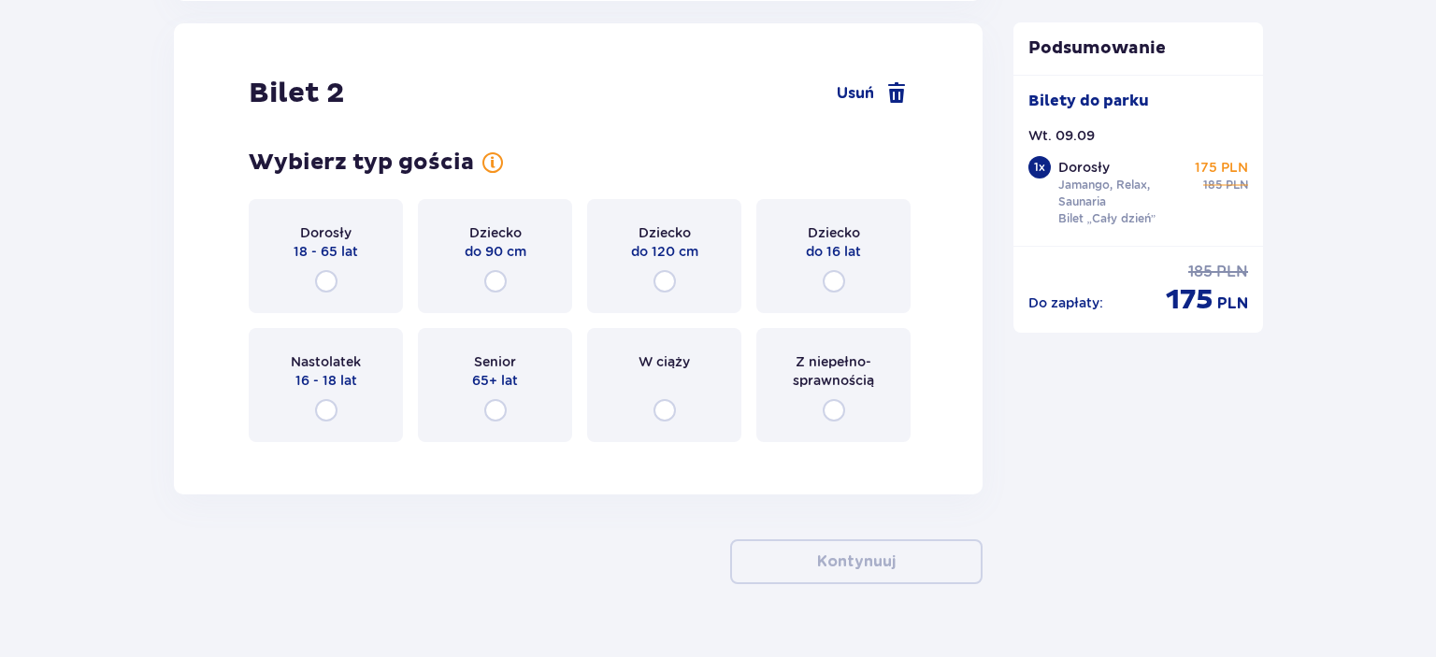
click at [323, 260] on div "Dorosły 18 - 65 lat" at bounding box center [326, 256] width 154 height 114
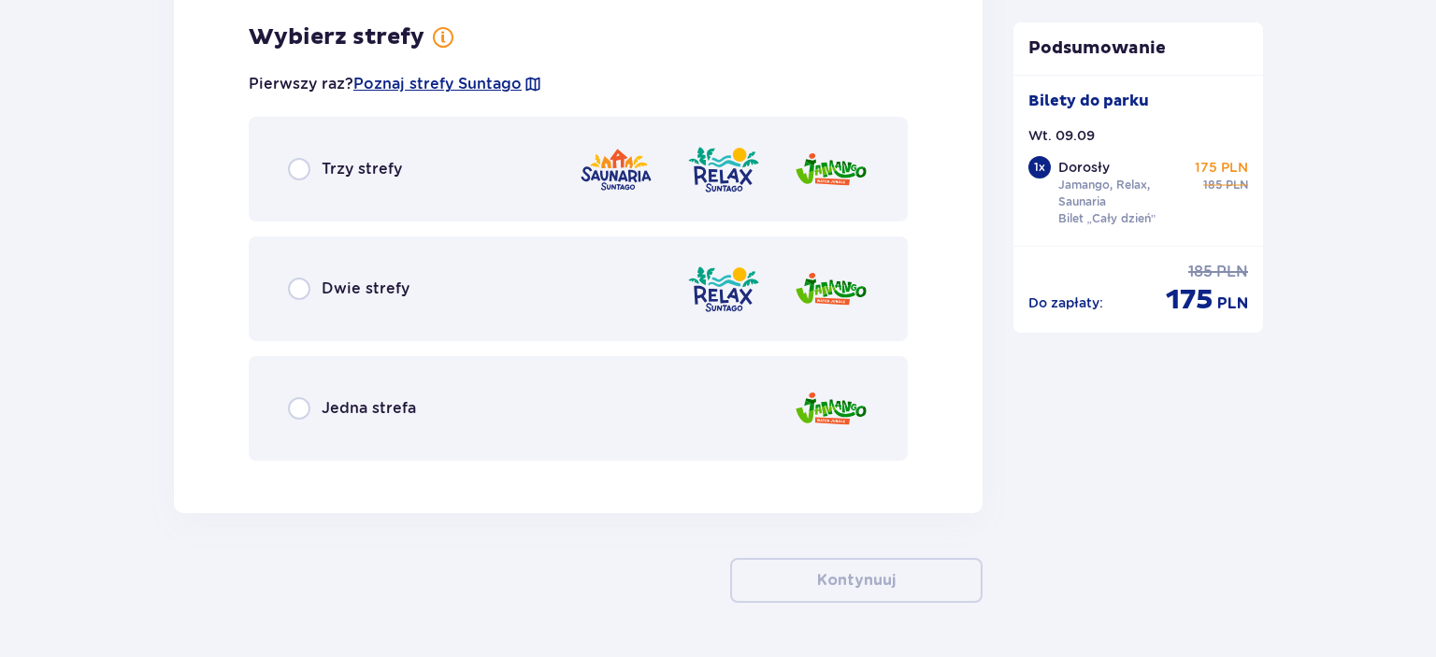
click at [322, 159] on p "Trzy strefy" at bounding box center [362, 169] width 80 height 21
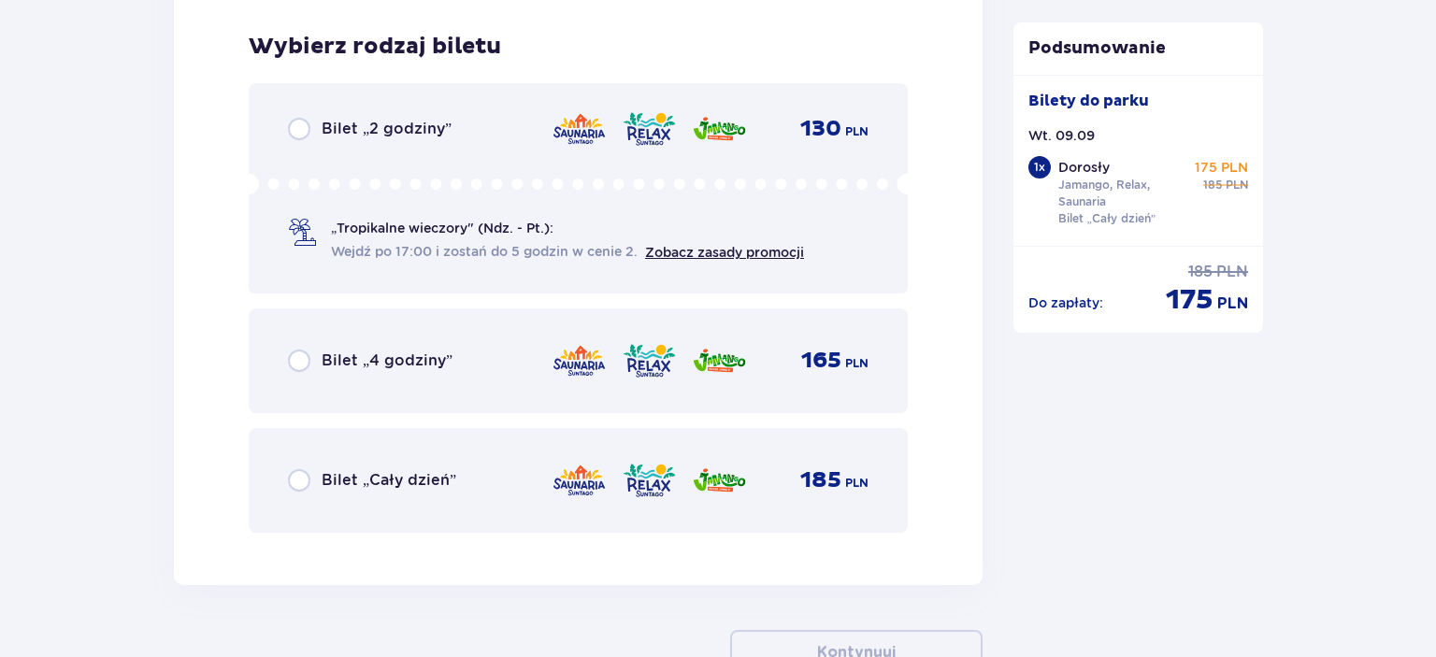
scroll to position [3060, 0]
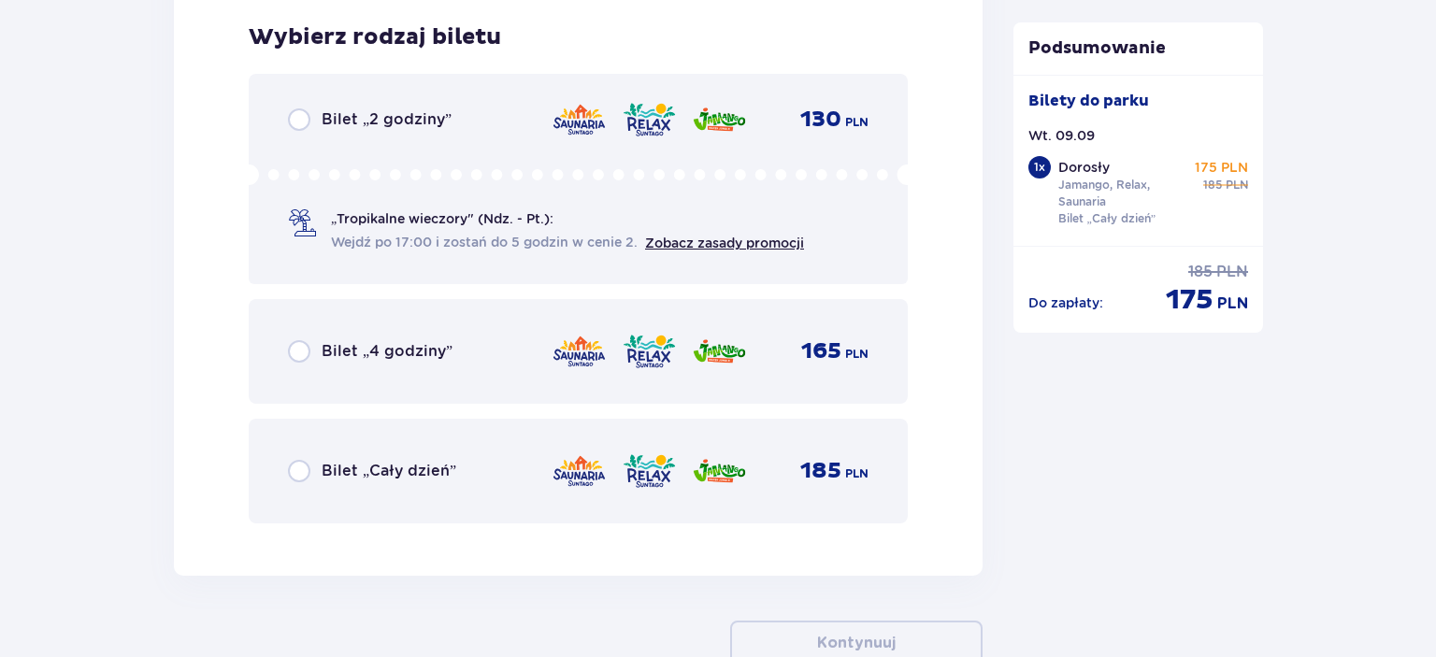
click at [349, 473] on p "Bilet „Cały dzień”" at bounding box center [389, 471] width 135 height 21
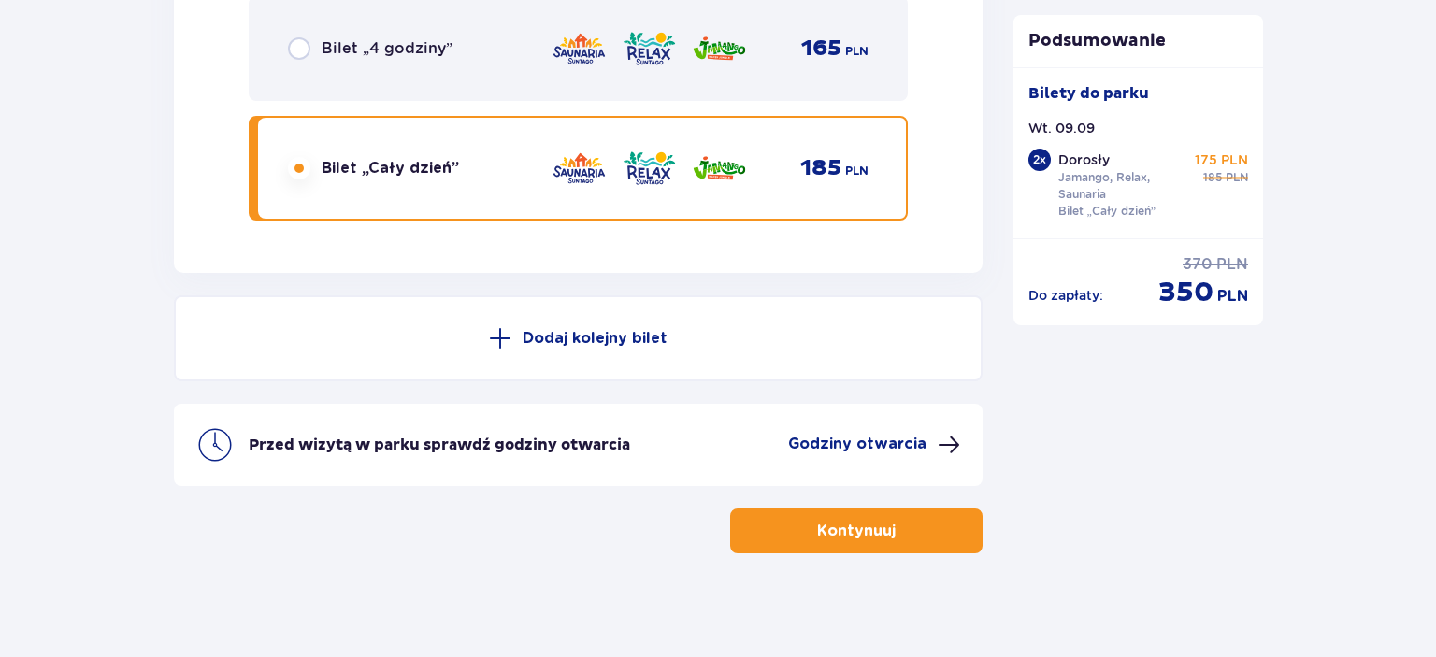
scroll to position [3369, 0]
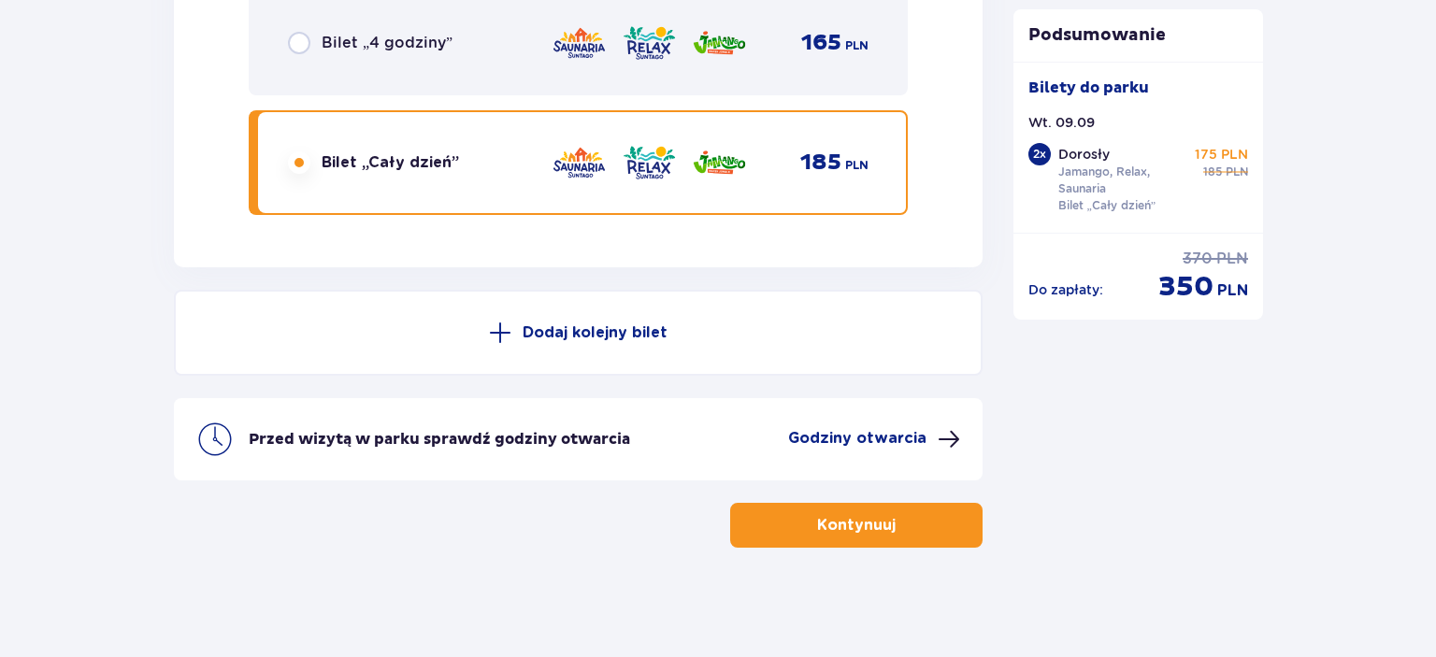
click at [874, 525] on p "Kontynuuj" at bounding box center [856, 525] width 79 height 21
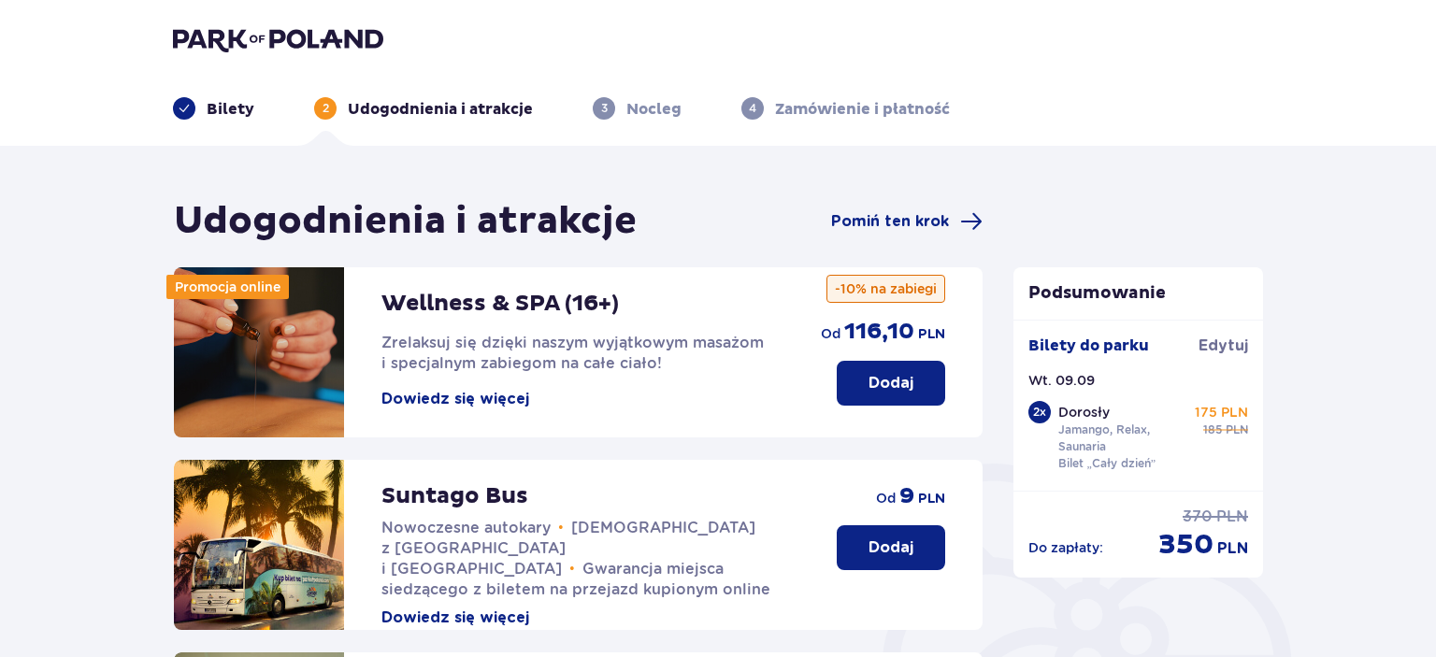
scroll to position [394, 0]
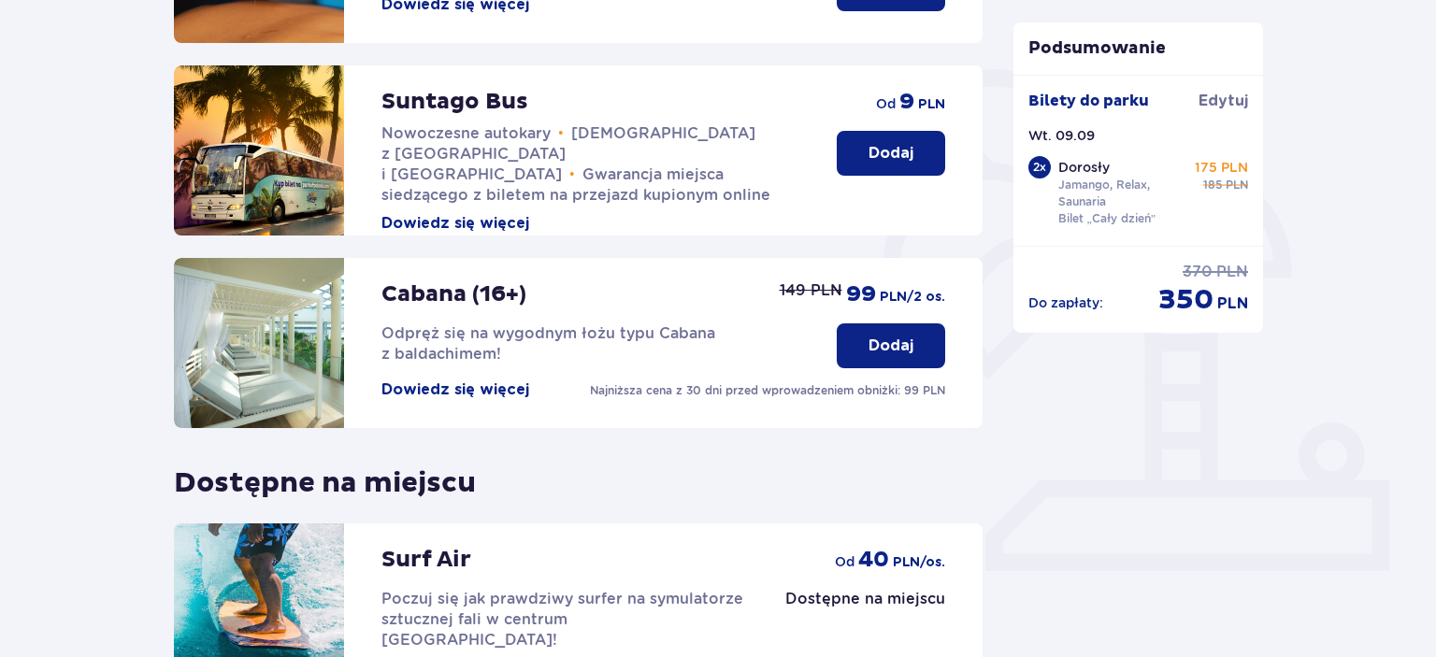
click at [907, 326] on button "Dodaj" at bounding box center [891, 345] width 108 height 45
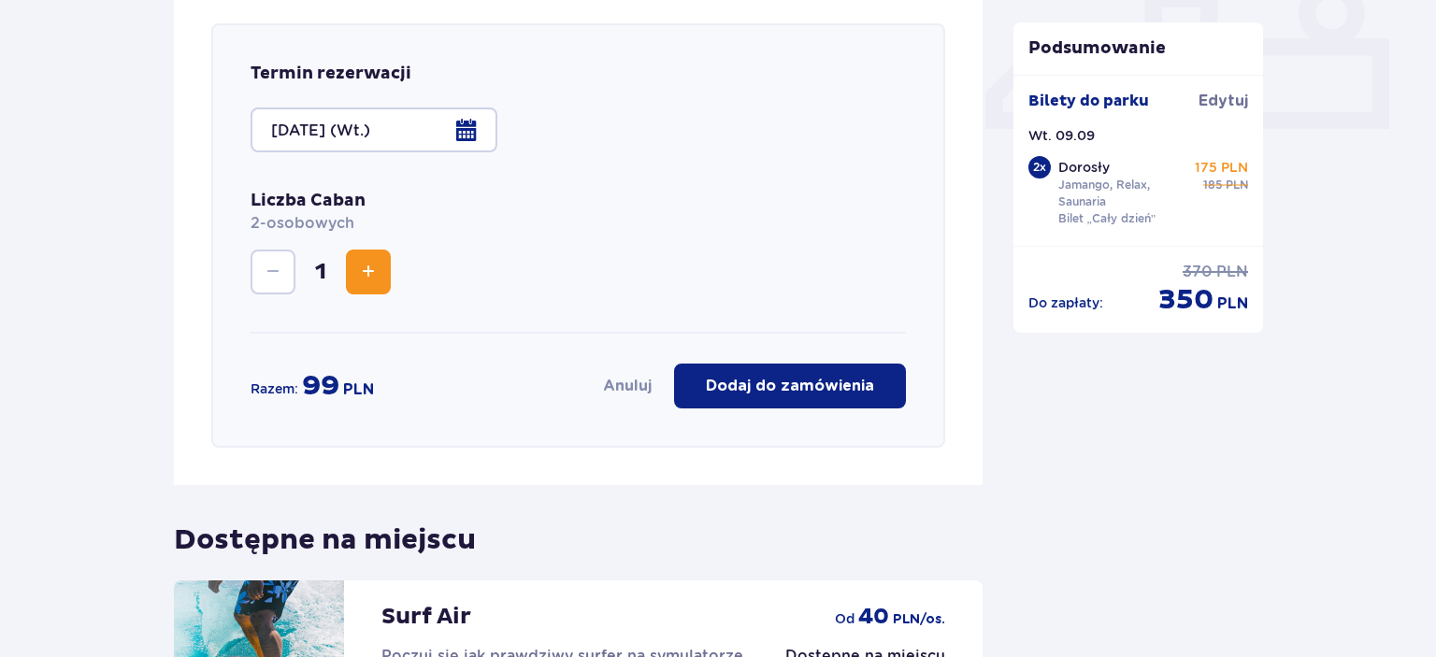
scroll to position [838, 0]
click at [377, 282] on span "Increase" at bounding box center [368, 271] width 22 height 22
click at [821, 389] on p "Dodaj do zamówienia" at bounding box center [790, 385] width 168 height 21
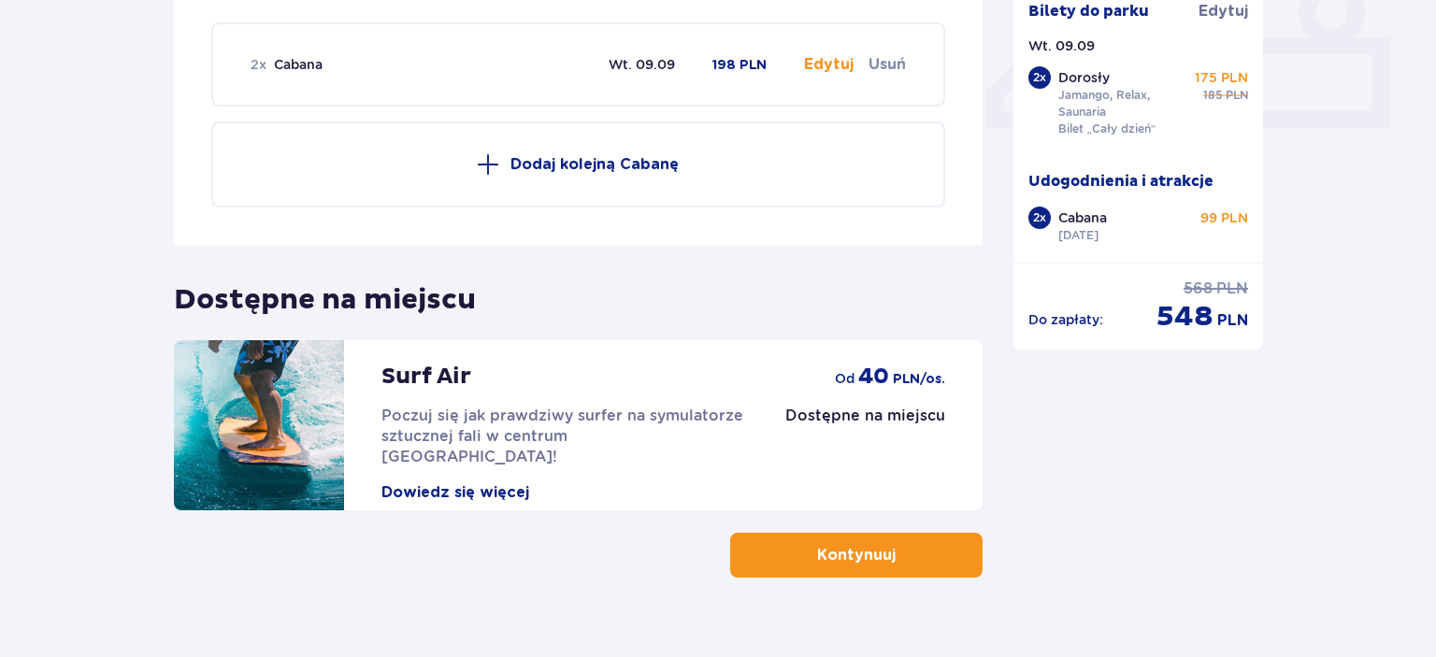
click at [885, 538] on button "Kontynuuj" at bounding box center [856, 555] width 252 height 45
